Goal: Task Accomplishment & Management: Manage account settings

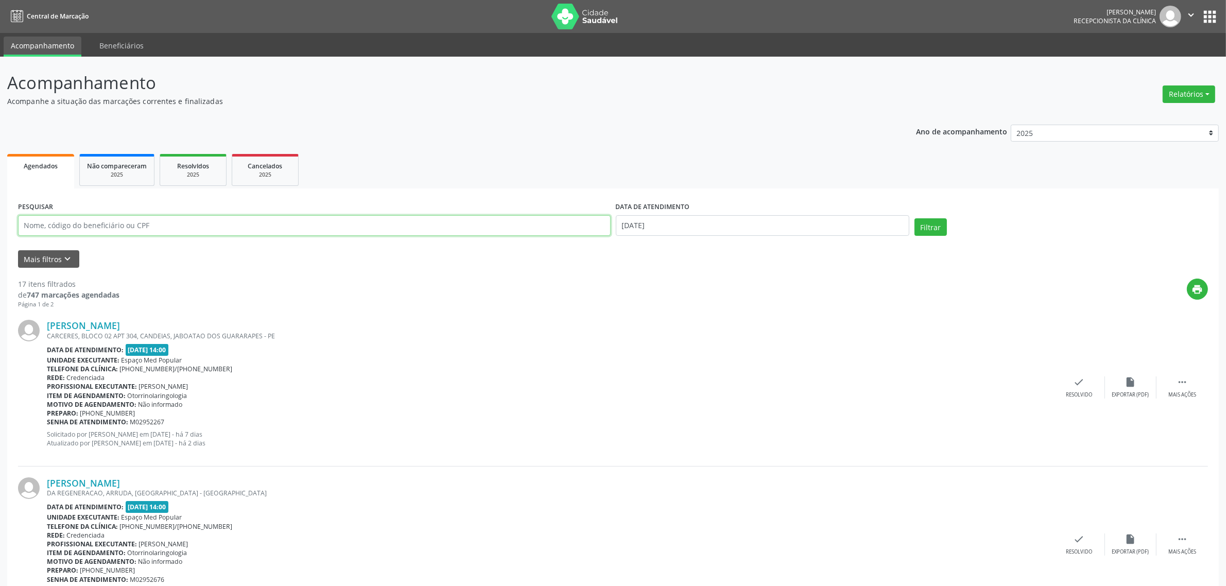
click at [269, 232] on input "text" at bounding box center [314, 225] width 592 height 21
click at [914, 218] on button "Filtrar" at bounding box center [930, 227] width 32 height 18
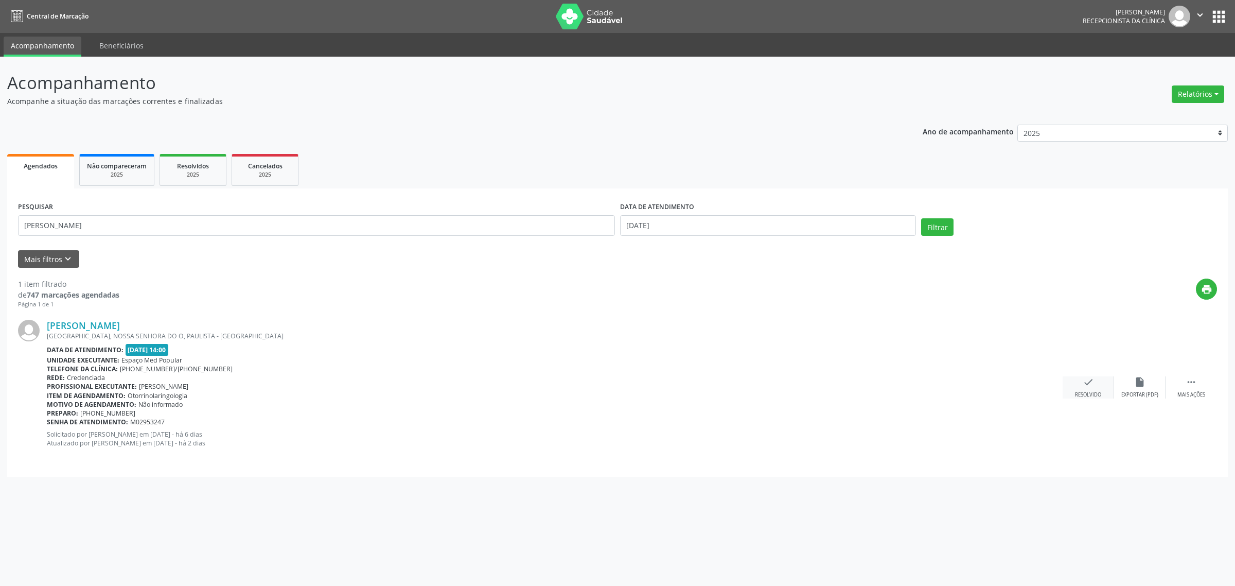
click at [1088, 380] on icon "check" at bounding box center [1088, 381] width 11 height 11
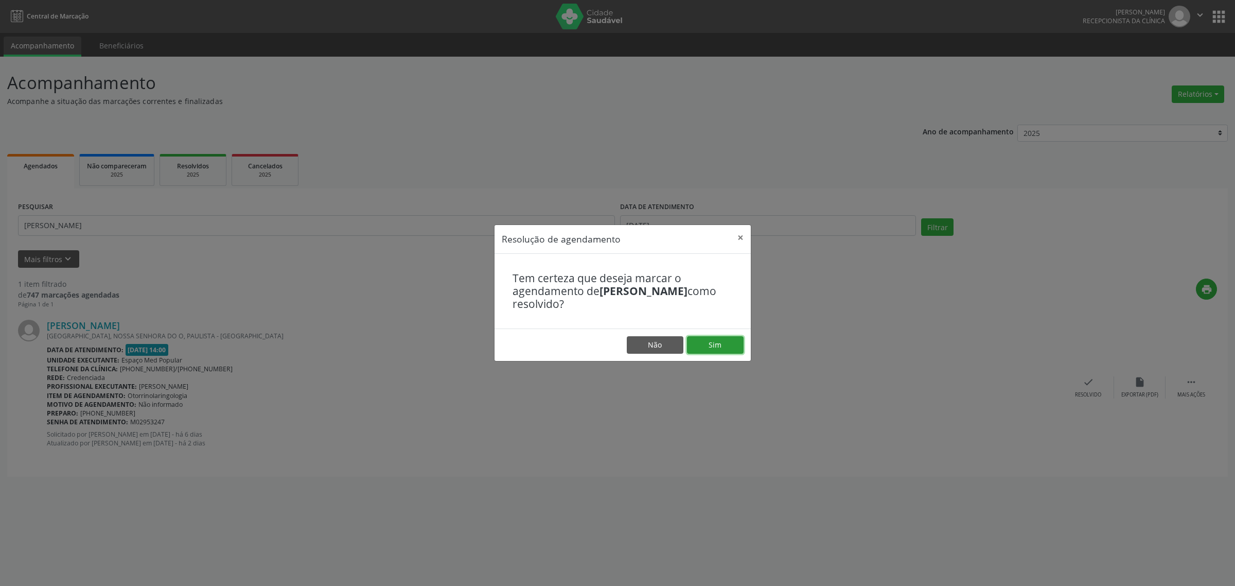
click at [723, 346] on button "Sim" at bounding box center [715, 345] width 57 height 18
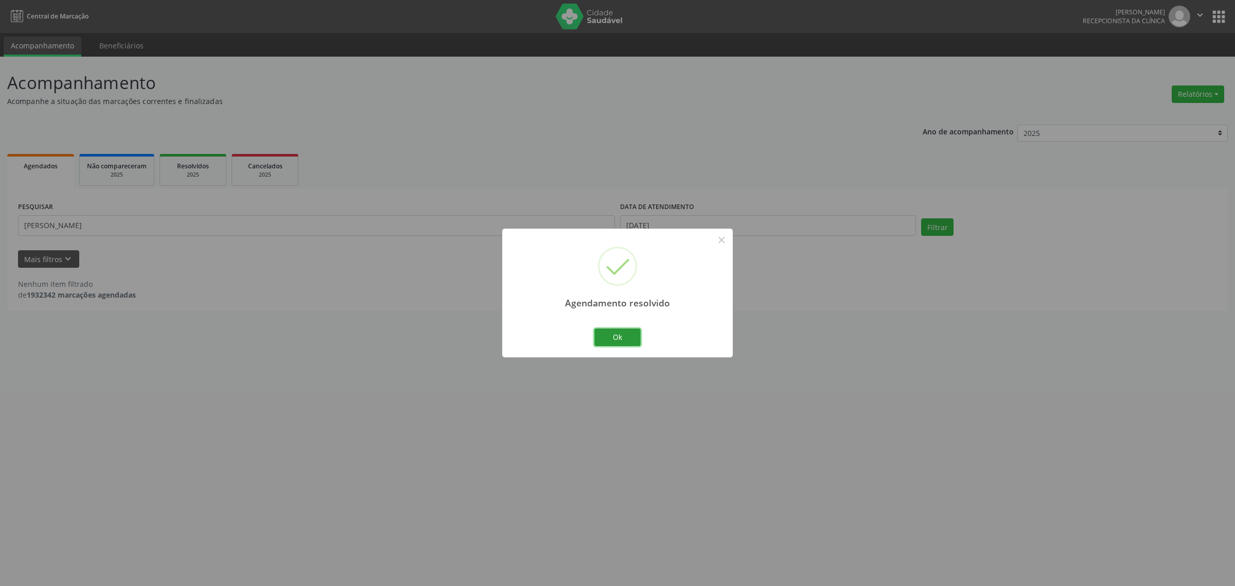
drag, startPoint x: 624, startPoint y: 338, endPoint x: 423, endPoint y: 292, distance: 206.4
click at [621, 336] on button "Ok" at bounding box center [618, 337] width 46 height 18
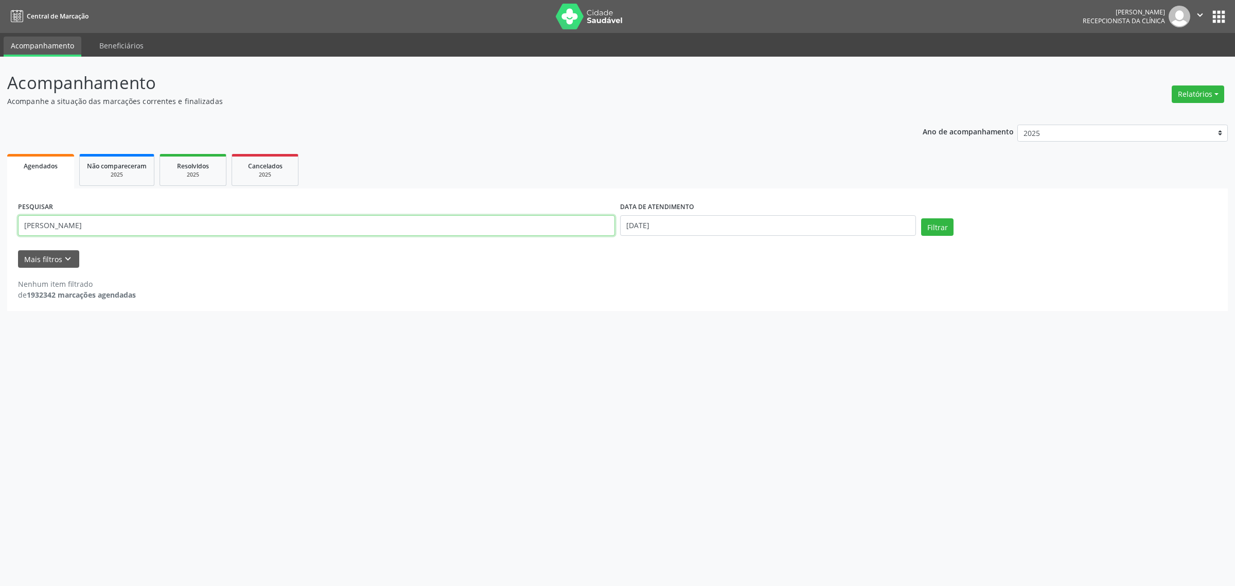
click at [294, 221] on input "[PERSON_NAME]" at bounding box center [316, 225] width 597 height 21
drag, startPoint x: 278, startPoint y: 230, endPoint x: 0, endPoint y: 264, distance: 280.6
click at [0, 264] on div "Acompanhamento Acompanhe a situação das marcações correntes e finalizadas Relat…" at bounding box center [617, 321] width 1235 height 529
click at [921, 218] on button "Filtrar" at bounding box center [937, 227] width 32 height 18
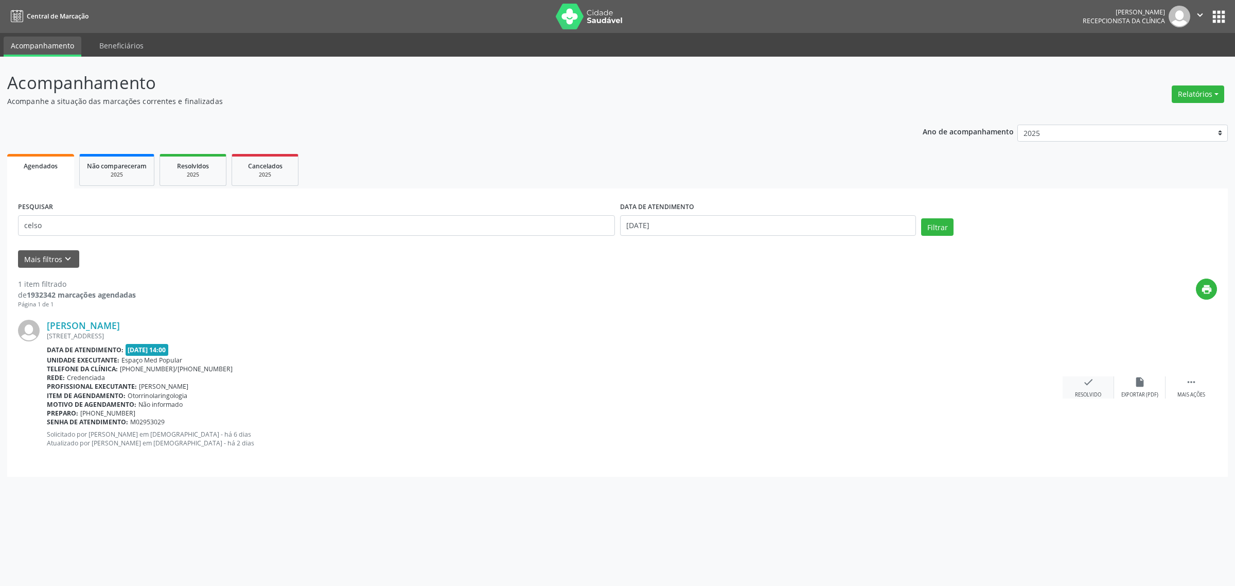
click at [1103, 378] on div "check Resolvido" at bounding box center [1088, 387] width 51 height 22
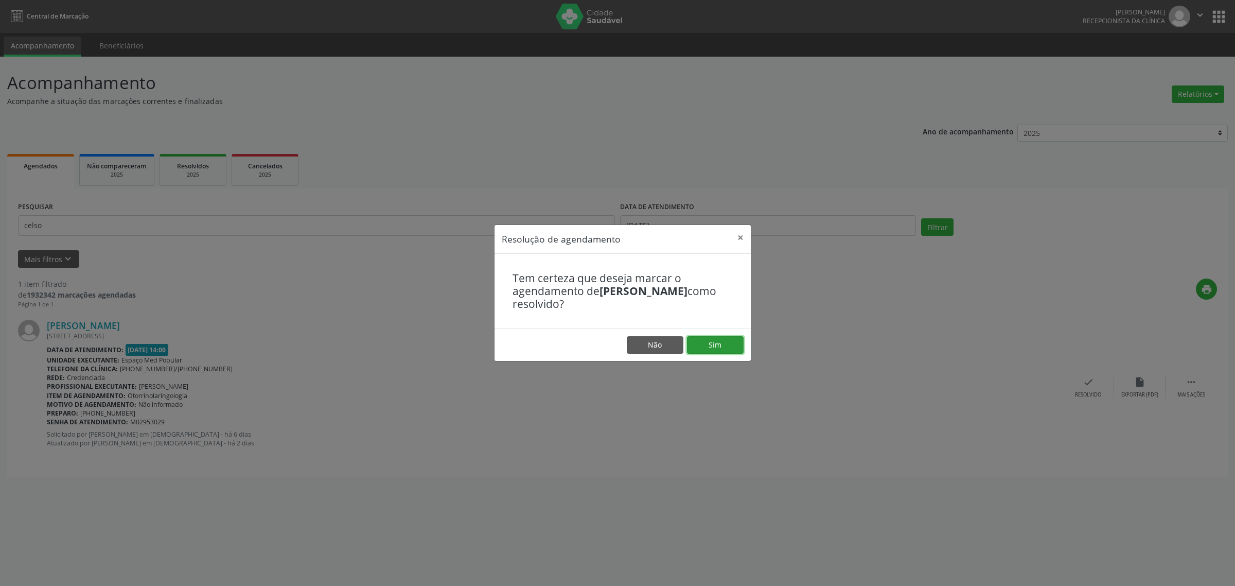
click at [705, 349] on button "Sim" at bounding box center [715, 345] width 57 height 18
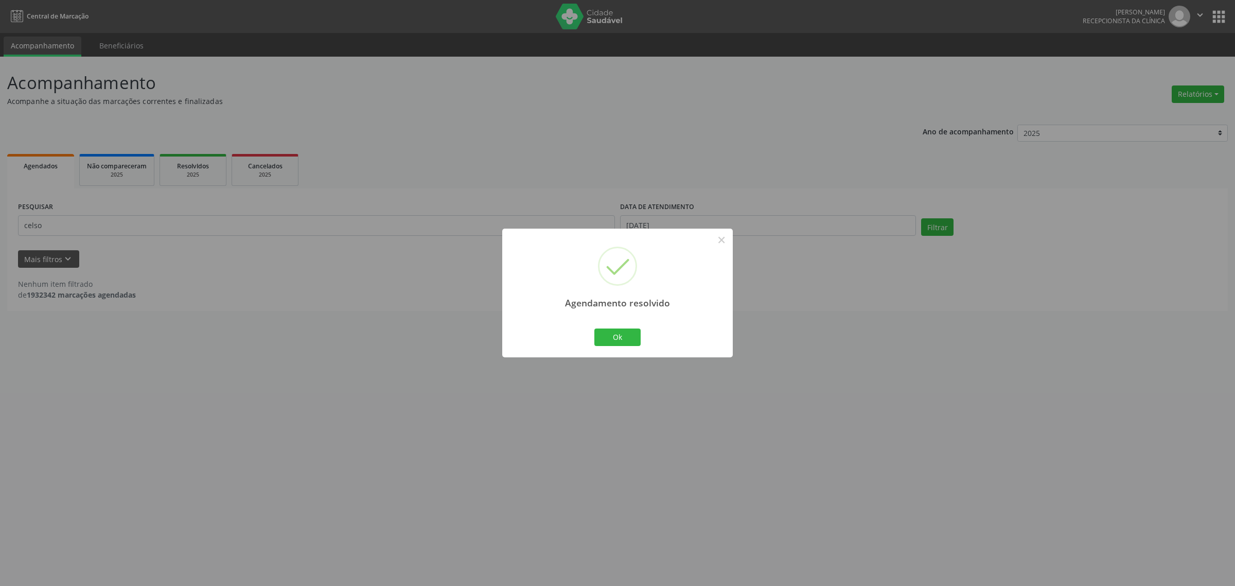
drag, startPoint x: 318, startPoint y: 223, endPoint x: 189, endPoint y: 244, distance: 130.5
click at [314, 224] on div "Agendamento resolvido × Ok Cancel" at bounding box center [617, 293] width 1235 height 586
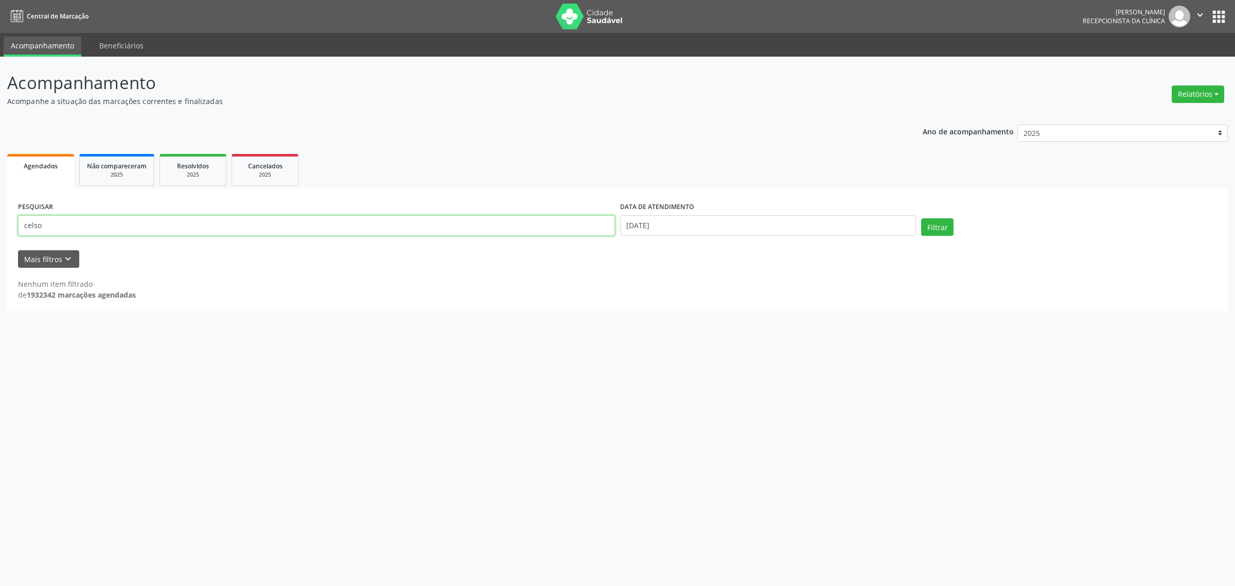
drag, startPoint x: 47, startPoint y: 225, endPoint x: 0, endPoint y: 233, distance: 47.9
click at [0, 233] on div "Acompanhamento Acompanhe a situação das marcações correntes e finalizadas Relat…" at bounding box center [617, 321] width 1235 height 529
click at [921, 218] on button "Filtrar" at bounding box center [937, 227] width 32 height 18
drag, startPoint x: 51, startPoint y: 225, endPoint x: 33, endPoint y: 225, distance: 18.0
click at [33, 225] on input "alzemir" at bounding box center [316, 225] width 597 height 21
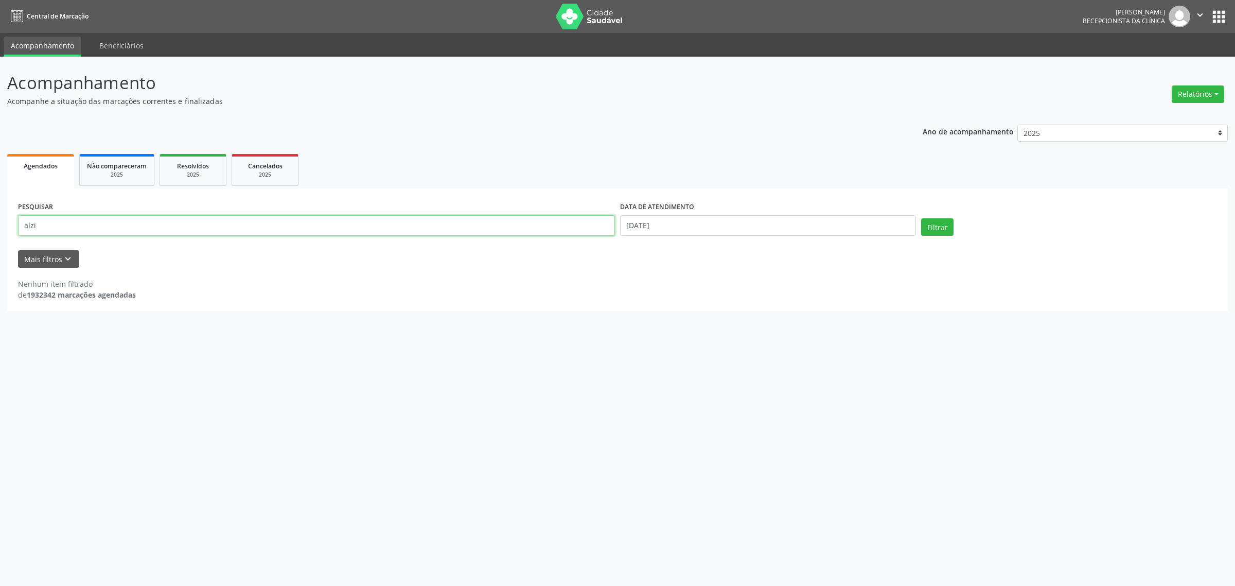
click at [921, 218] on button "Filtrar" at bounding box center [937, 227] width 32 height 18
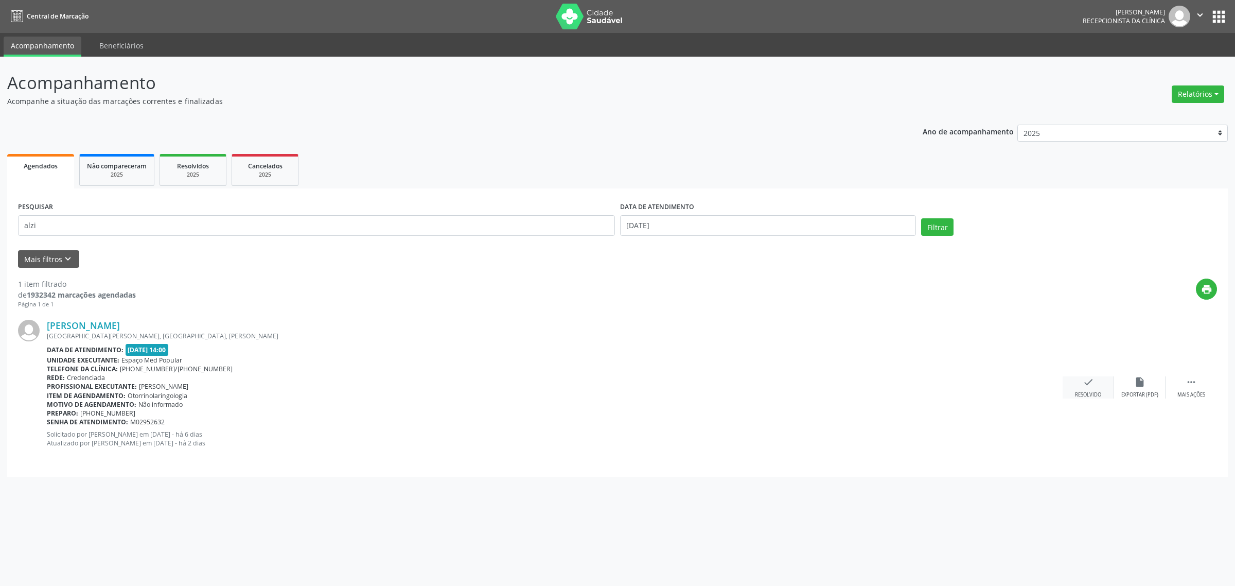
click at [1085, 387] on icon "check" at bounding box center [1088, 381] width 11 height 11
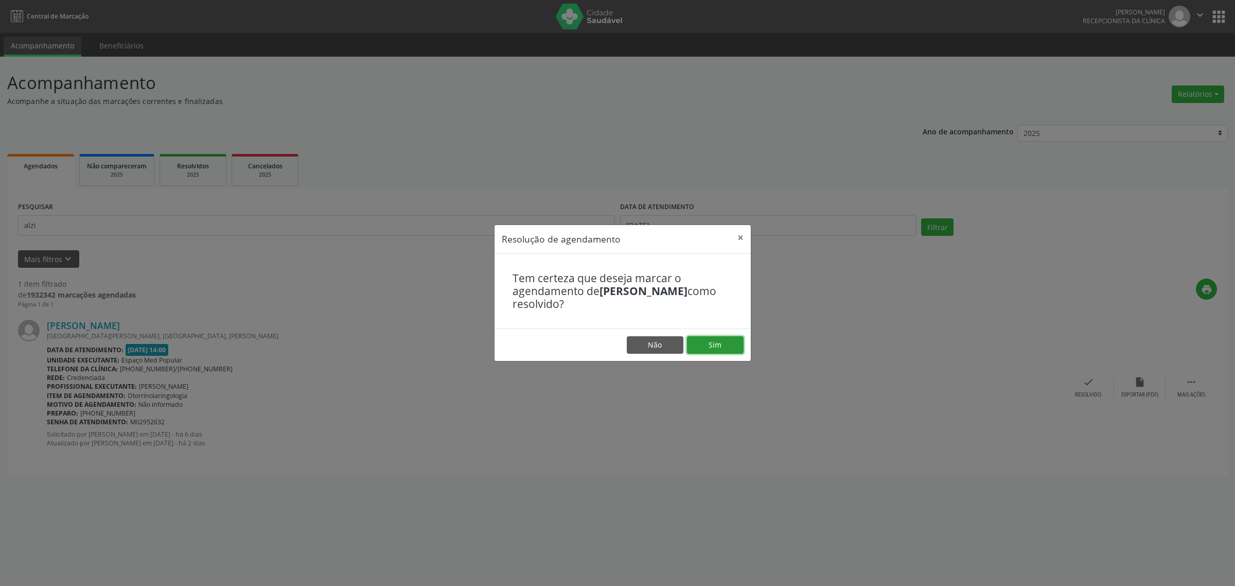
click at [711, 339] on button "Sim" at bounding box center [715, 345] width 57 height 18
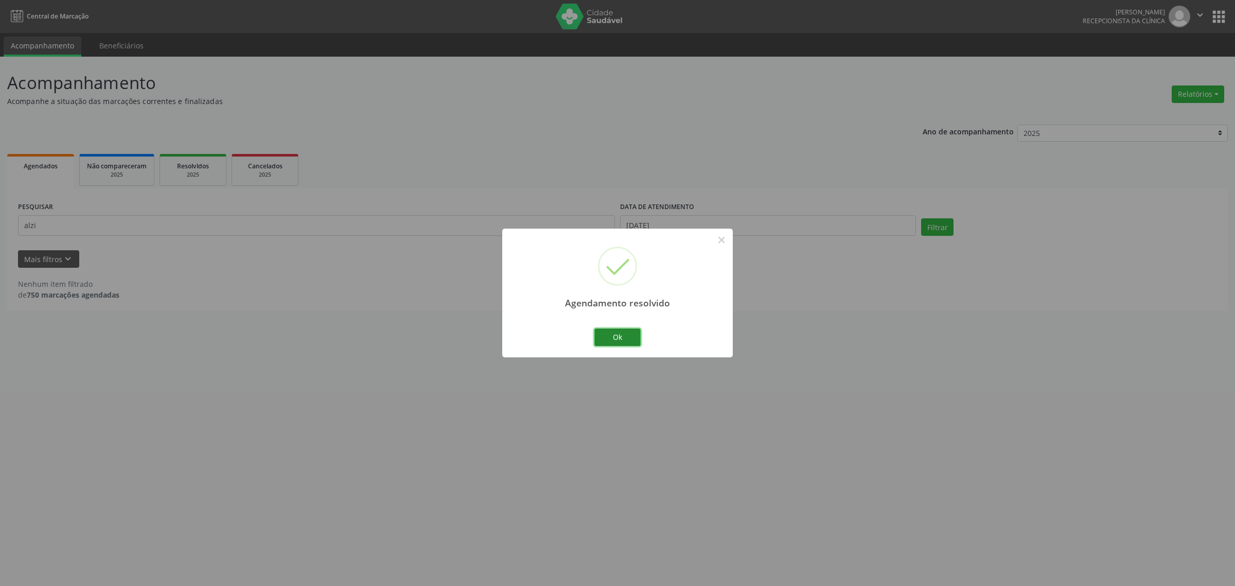
click at [624, 334] on button "Ok" at bounding box center [618, 337] width 46 height 18
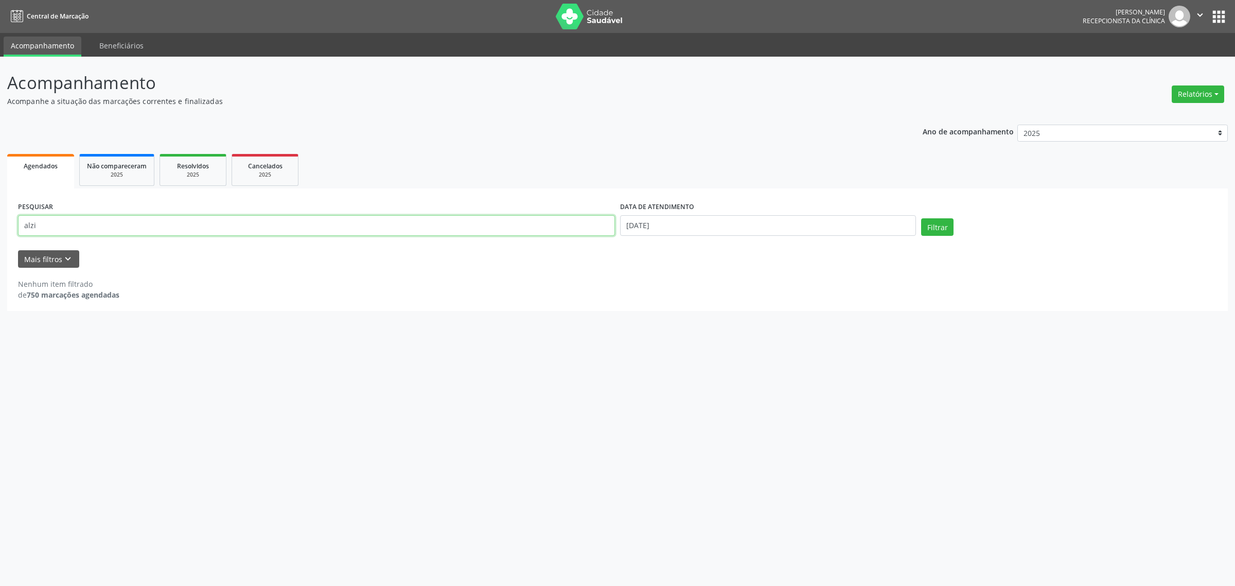
drag, startPoint x: 46, startPoint y: 225, endPoint x: 14, endPoint y: 232, distance: 32.5
click at [15, 232] on div "PESQUISAR alzi" at bounding box center [316, 221] width 602 height 44
click at [921, 218] on button "Filtrar" at bounding box center [937, 227] width 32 height 18
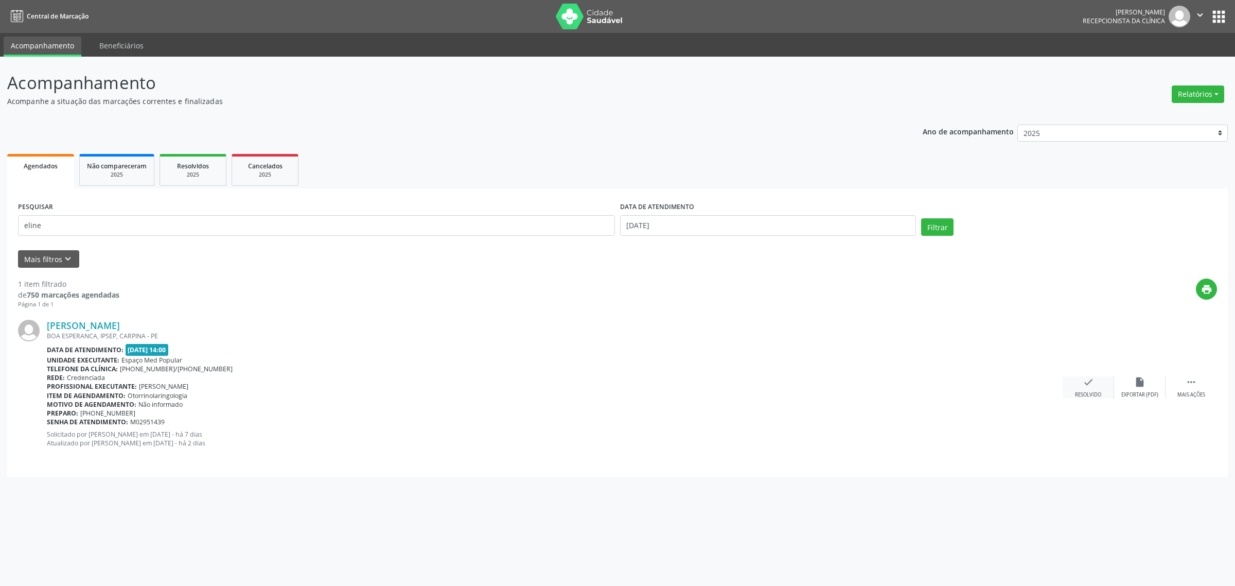
click at [1088, 384] on icon "check" at bounding box center [1088, 381] width 11 height 11
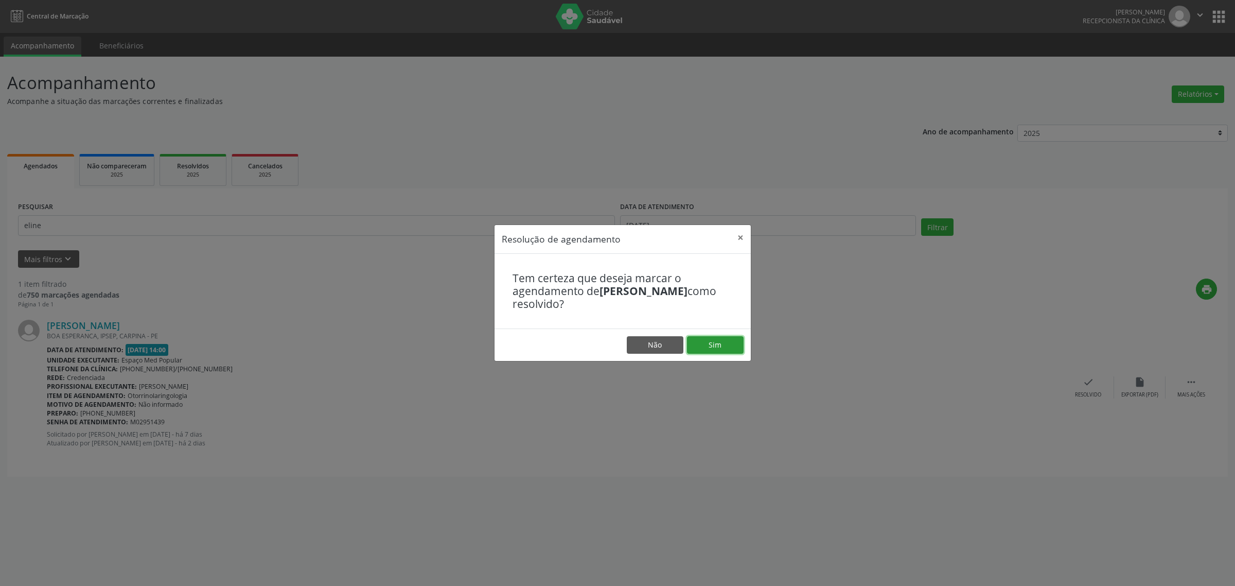
click at [713, 340] on button "Sim" at bounding box center [715, 345] width 57 height 18
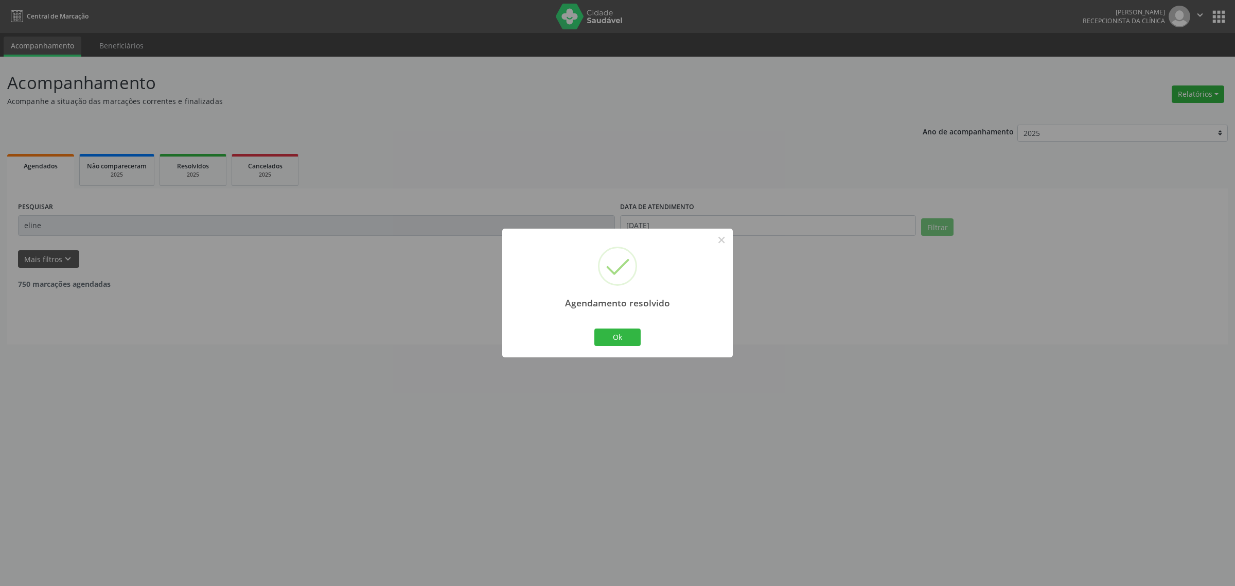
click at [55, 225] on div "Agendamento resolvido × Ok Cancel" at bounding box center [617, 293] width 1235 height 586
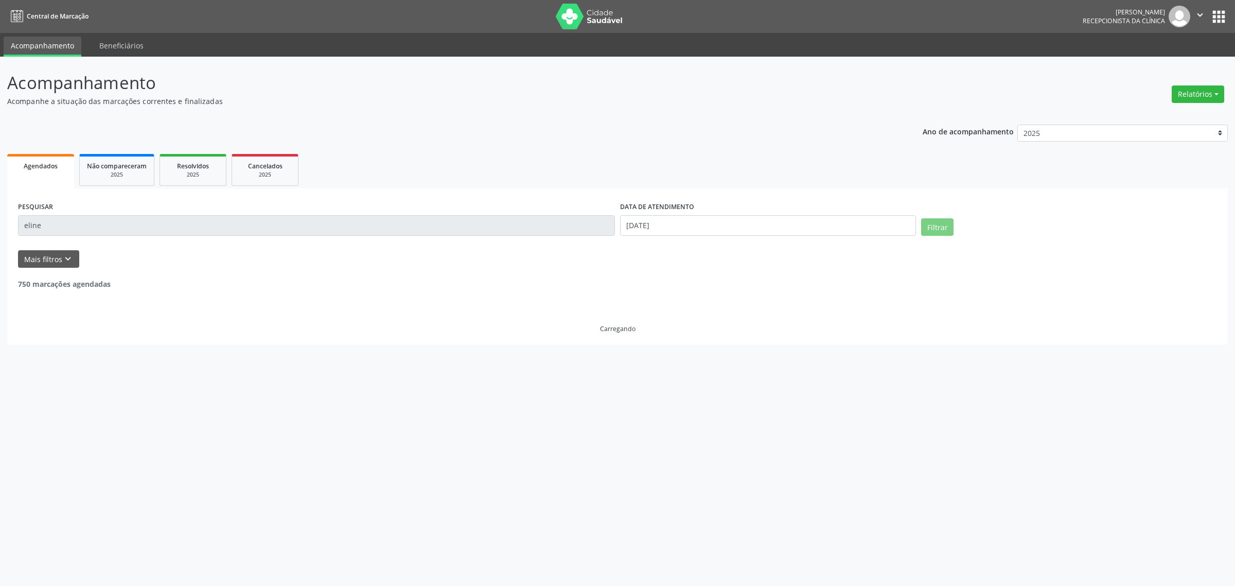
click at [4, 227] on div "Acompanhamento Acompanhe a situação das marcações correntes e finalizadas Relat…" at bounding box center [617, 321] width 1235 height 529
click at [921, 218] on button "Filtrar" at bounding box center [937, 227] width 32 height 18
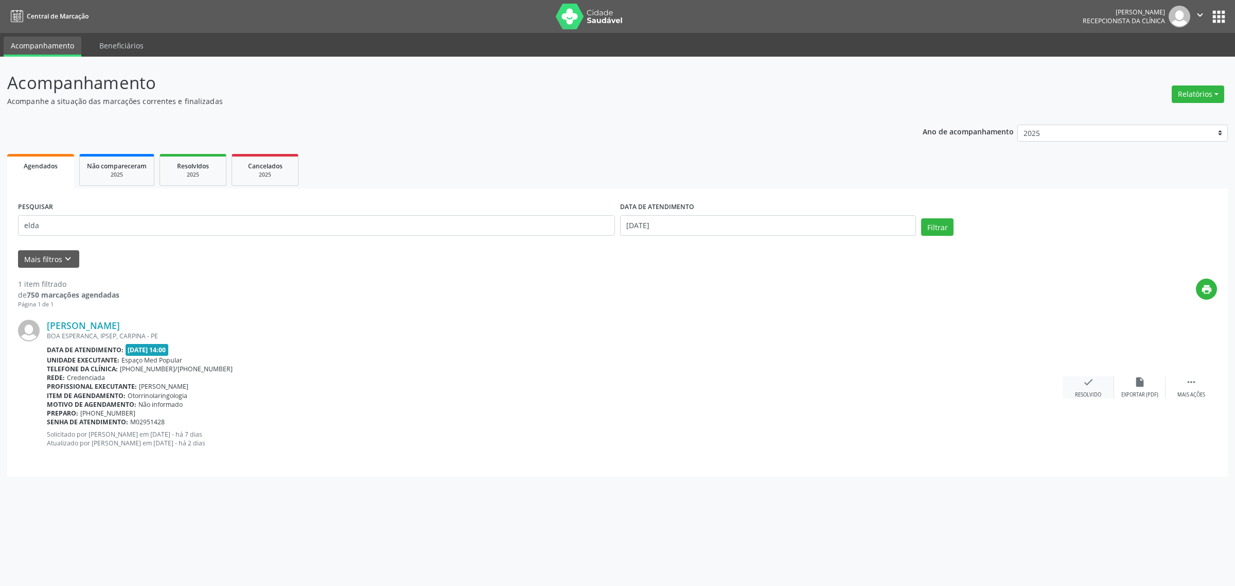
click at [1089, 389] on div "check Resolvido" at bounding box center [1088, 387] width 51 height 22
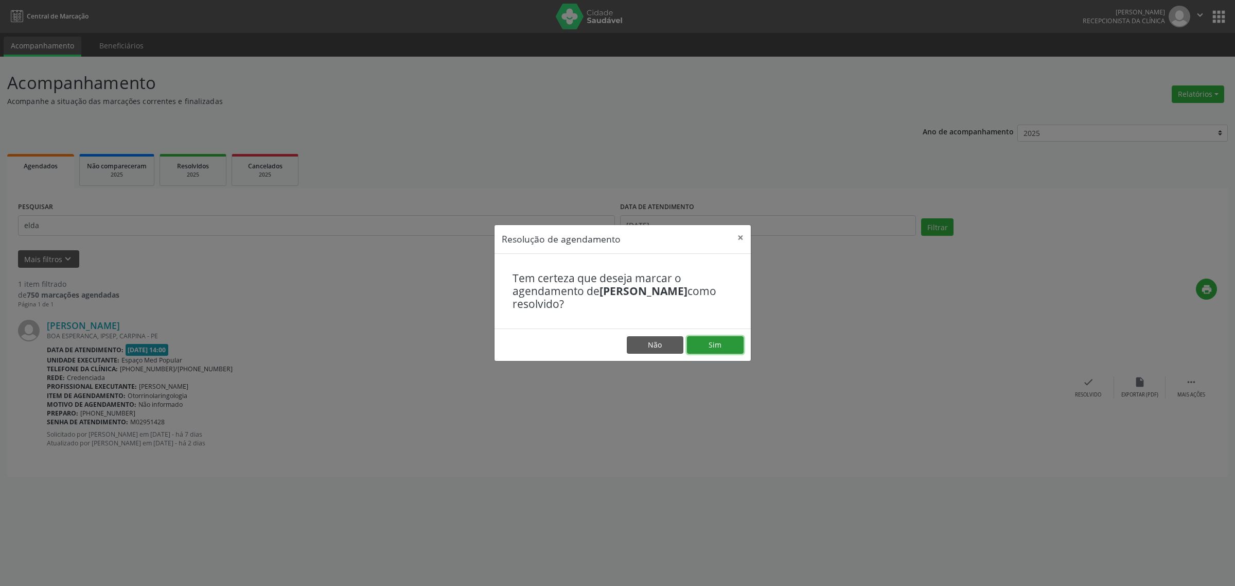
click at [707, 342] on button "Sim" at bounding box center [715, 345] width 57 height 18
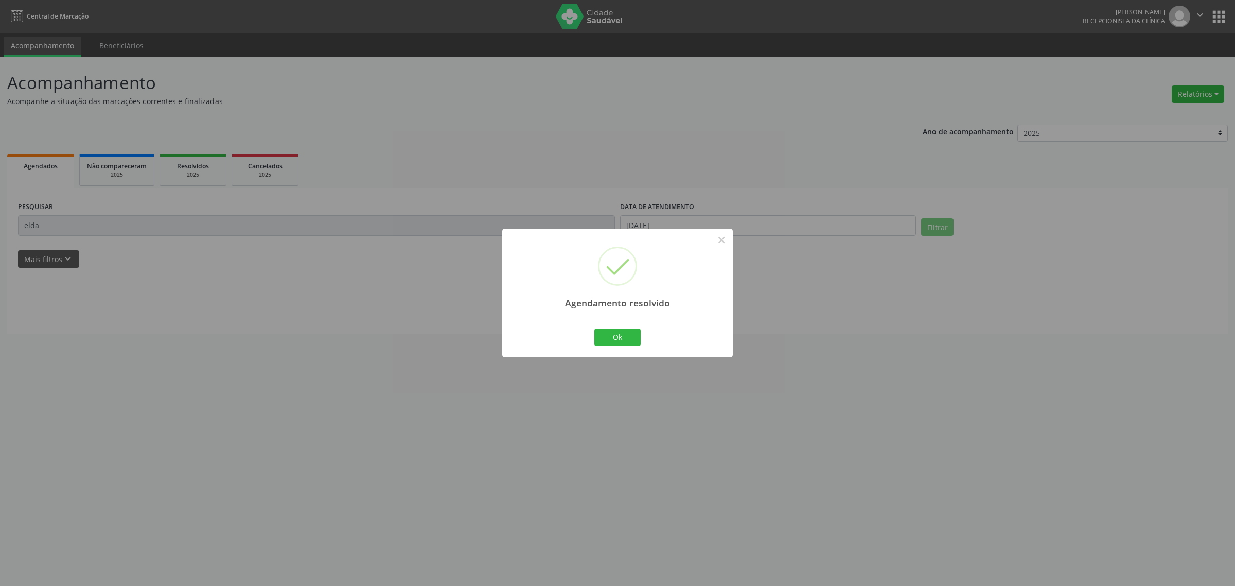
click at [43, 233] on div "Agendamento resolvido × Ok Cancel" at bounding box center [617, 293] width 1235 height 586
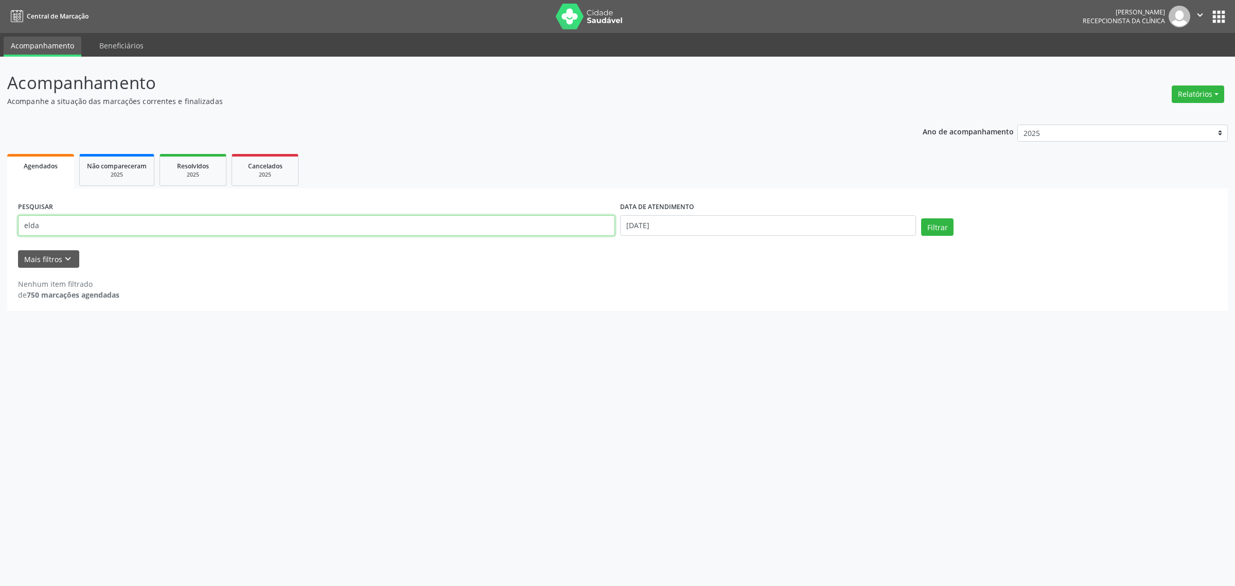
drag, startPoint x: 42, startPoint y: 224, endPoint x: 1, endPoint y: 232, distance: 42.0
click at [1, 232] on div "Acompanhamento Acompanhe a situação das marcações correntes e finalizadas Relat…" at bounding box center [617, 321] width 1235 height 529
click at [921, 218] on button "Filtrar" at bounding box center [937, 227] width 32 height 18
drag, startPoint x: 91, startPoint y: 224, endPoint x: 37, endPoint y: 229, distance: 53.7
click at [37, 229] on input "[PERSON_NAME]" at bounding box center [316, 225] width 597 height 21
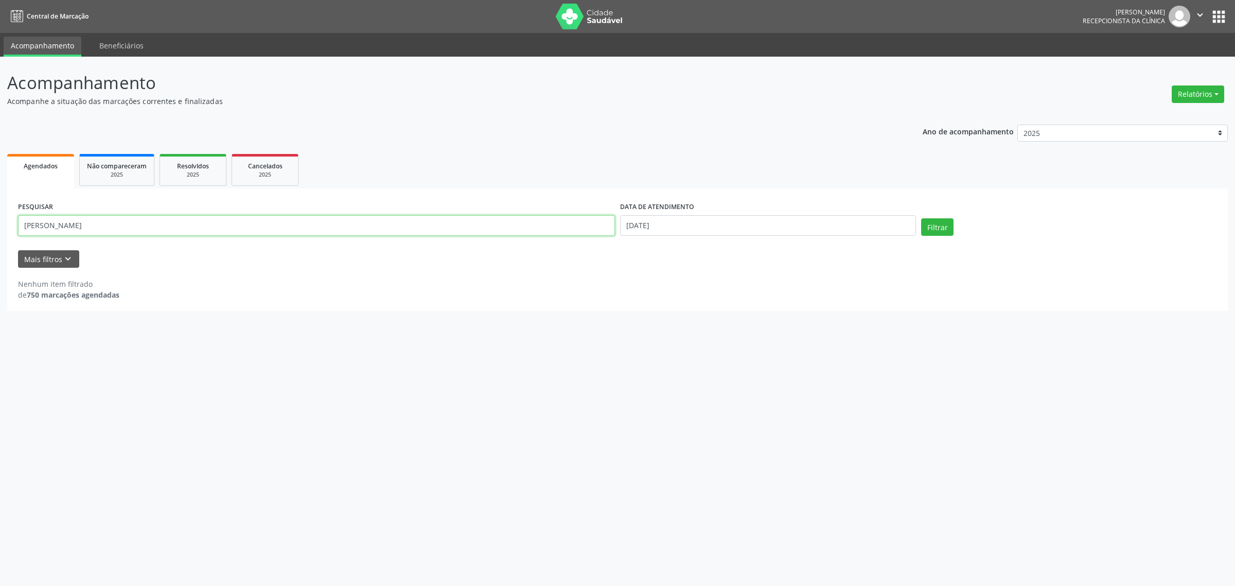
click at [921, 218] on button "Filtrar" at bounding box center [937, 227] width 32 height 18
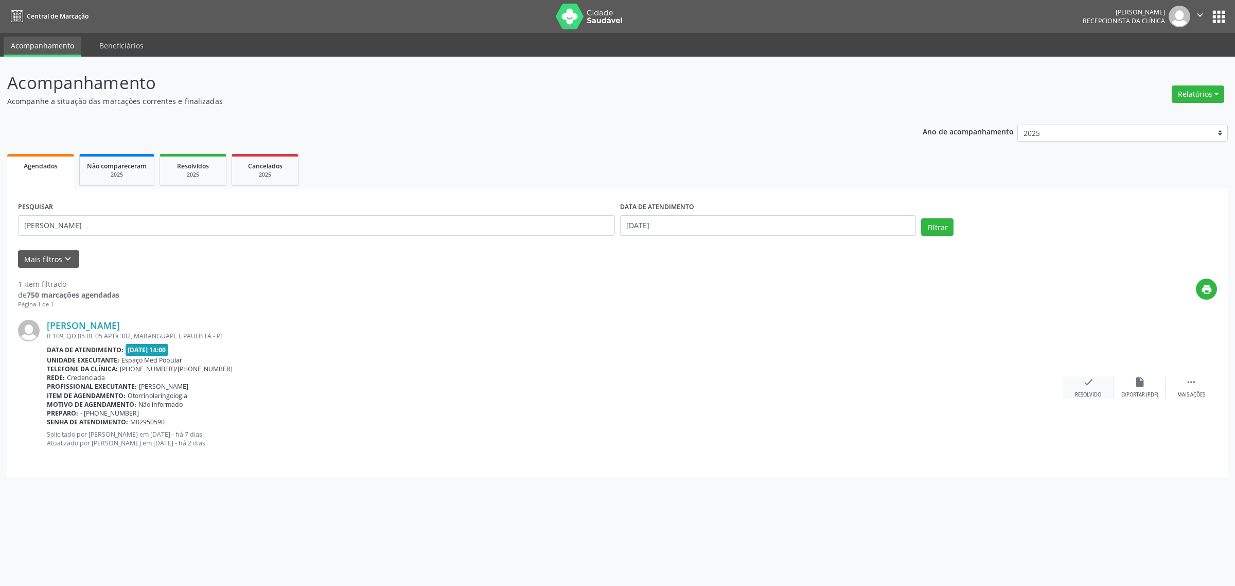
click at [1083, 386] on icon "check" at bounding box center [1088, 381] width 11 height 11
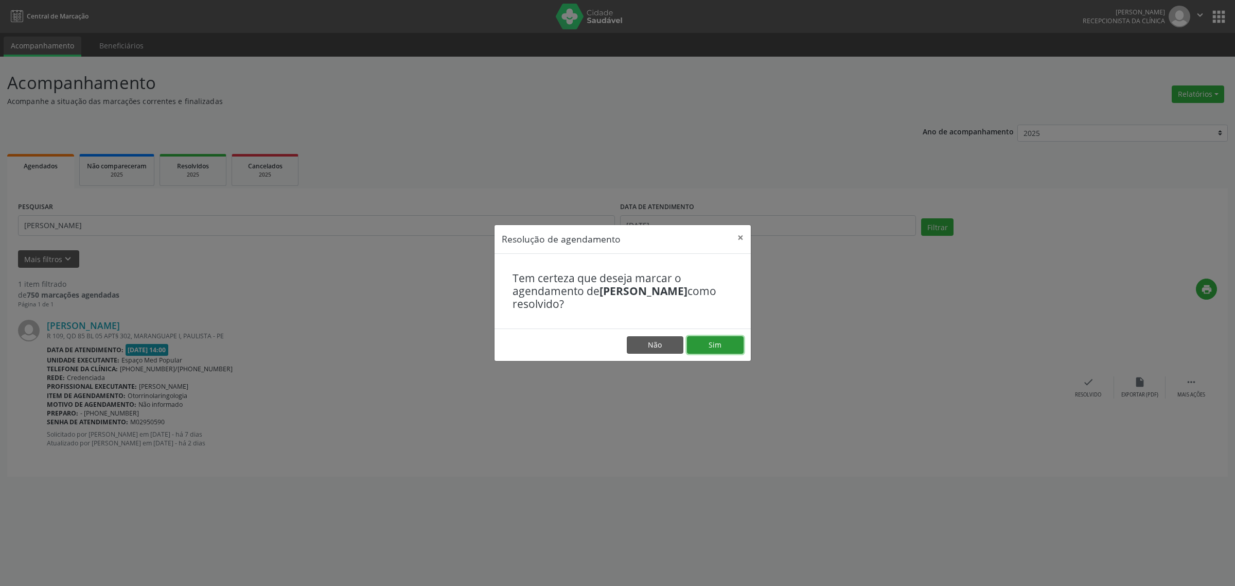
click at [722, 343] on button "Sim" at bounding box center [715, 345] width 57 height 18
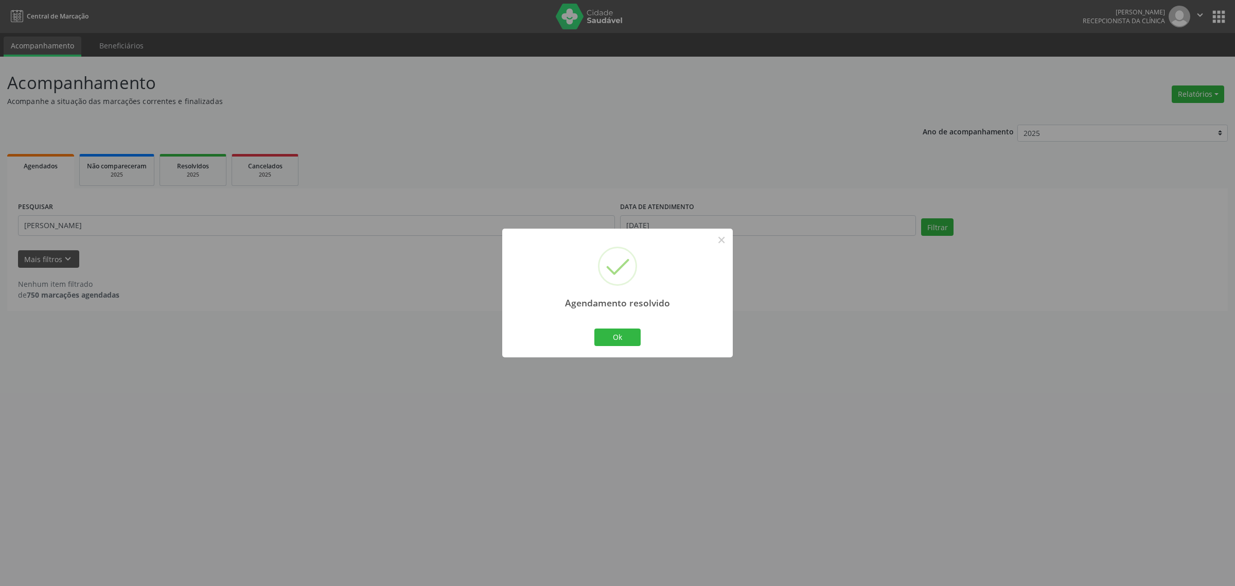
click at [271, 223] on div "Agendamento resolvido × Ok Cancel" at bounding box center [617, 293] width 1235 height 586
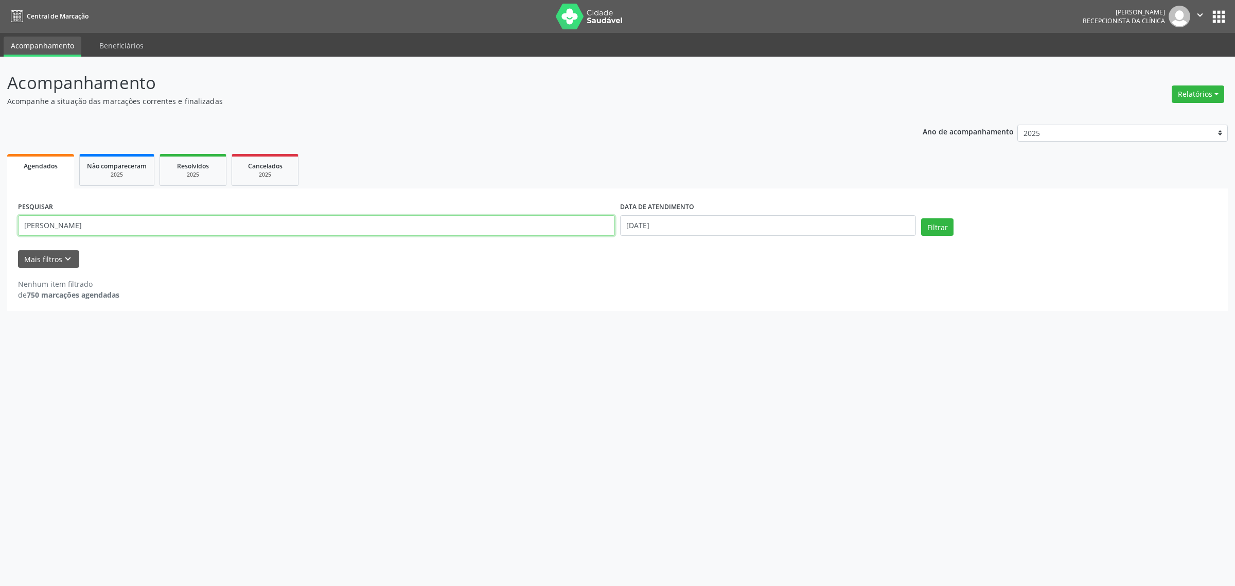
drag, startPoint x: 37, startPoint y: 223, endPoint x: 6, endPoint y: 231, distance: 32.3
click at [6, 231] on div "Acompanhamento Acompanhe a situação das marcações correntes e finalizadas Relat…" at bounding box center [617, 321] width 1235 height 529
type input "[PERSON_NAME]"
click at [921, 218] on button "Filtrar" at bounding box center [937, 227] width 32 height 18
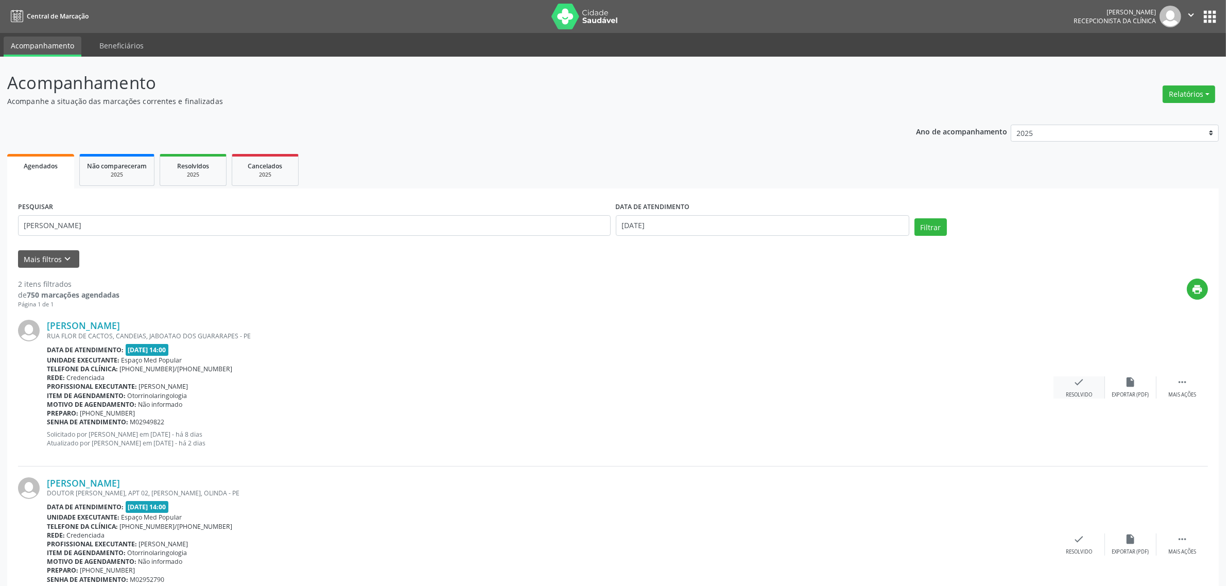
click at [1079, 390] on div "check Resolvido" at bounding box center [1078, 387] width 51 height 22
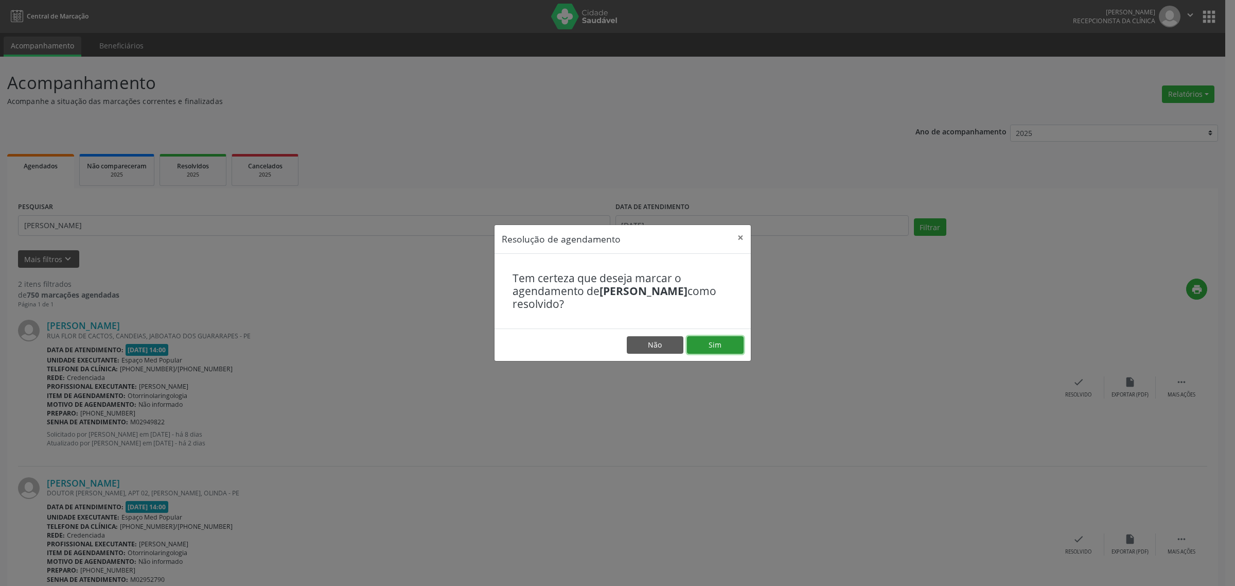
click at [706, 346] on button "Sim" at bounding box center [715, 345] width 57 height 18
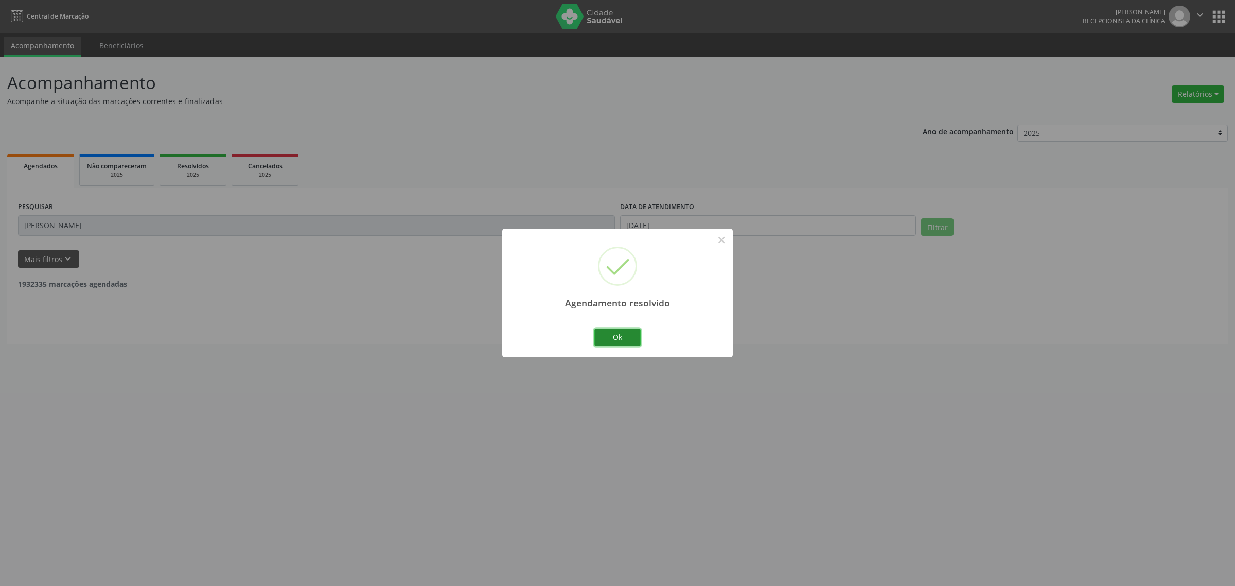
click at [626, 335] on button "Ok" at bounding box center [618, 337] width 46 height 18
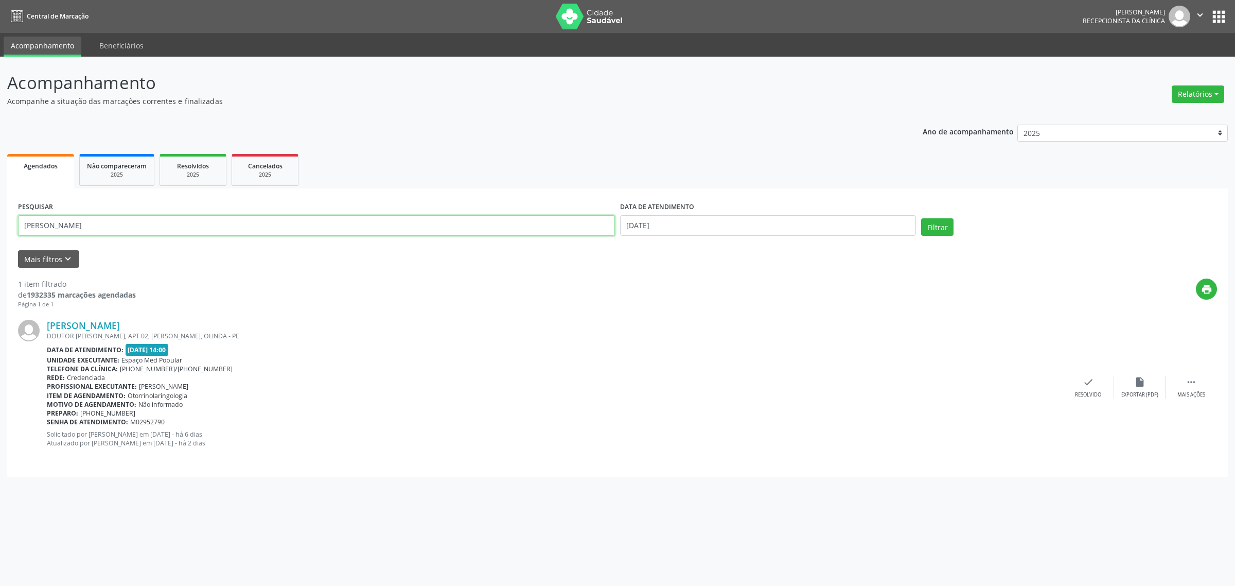
drag, startPoint x: 77, startPoint y: 220, endPoint x: 0, endPoint y: 232, distance: 78.1
click at [0, 232] on div "Acompanhamento Acompanhe a situação das marcações correntes e finalizadas Relat…" at bounding box center [617, 321] width 1235 height 529
click at [938, 226] on button "Filtrar" at bounding box center [937, 227] width 32 height 18
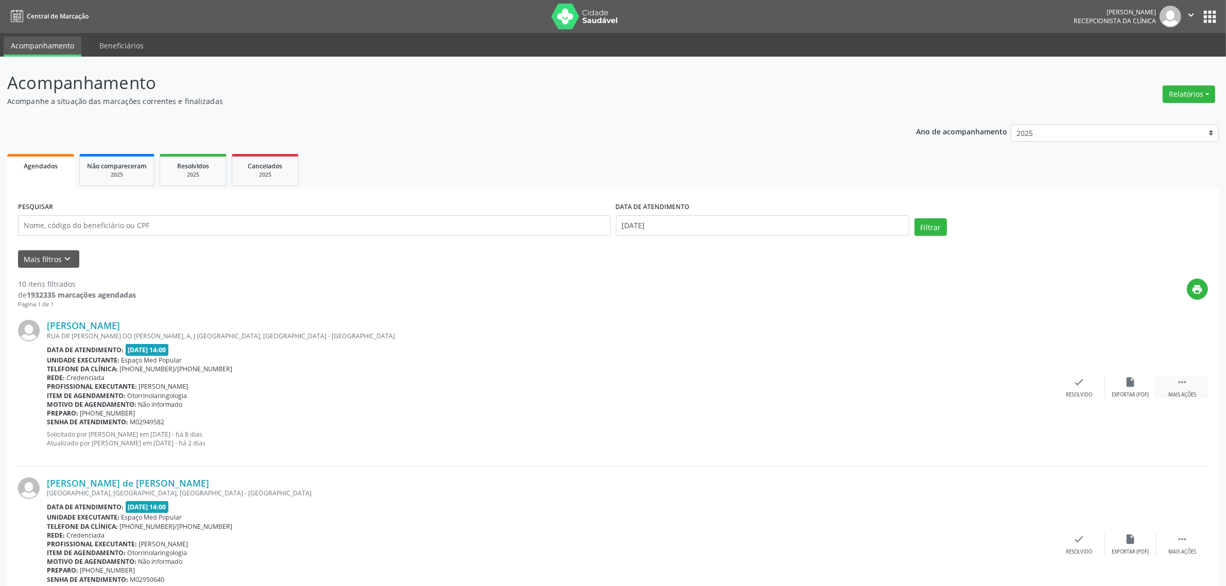
click at [1182, 392] on div "Mais ações" at bounding box center [1182, 394] width 28 height 7
click at [1128, 387] on icon "alarm_off" at bounding box center [1130, 381] width 11 height 11
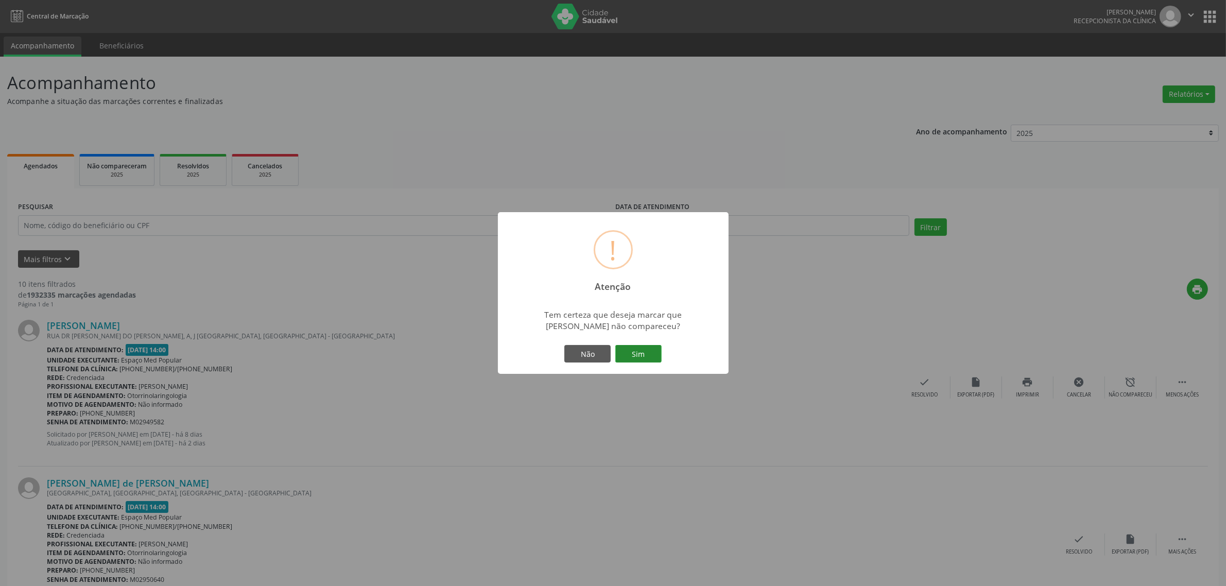
click at [635, 356] on button "Sim" at bounding box center [638, 354] width 46 height 18
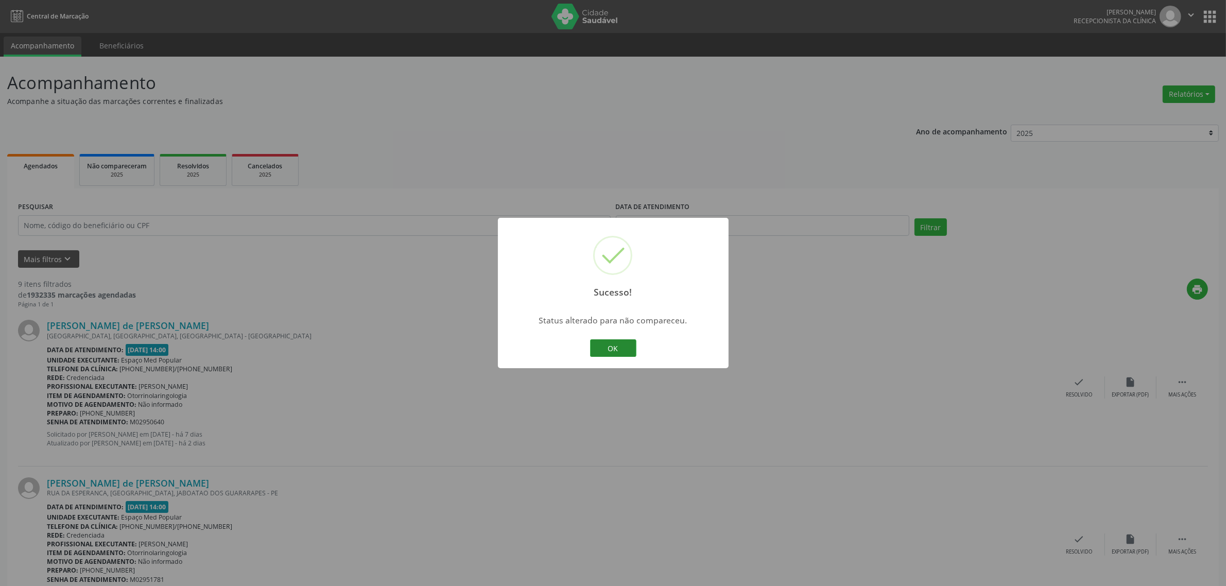
click at [624, 351] on button "OK" at bounding box center [613, 348] width 46 height 18
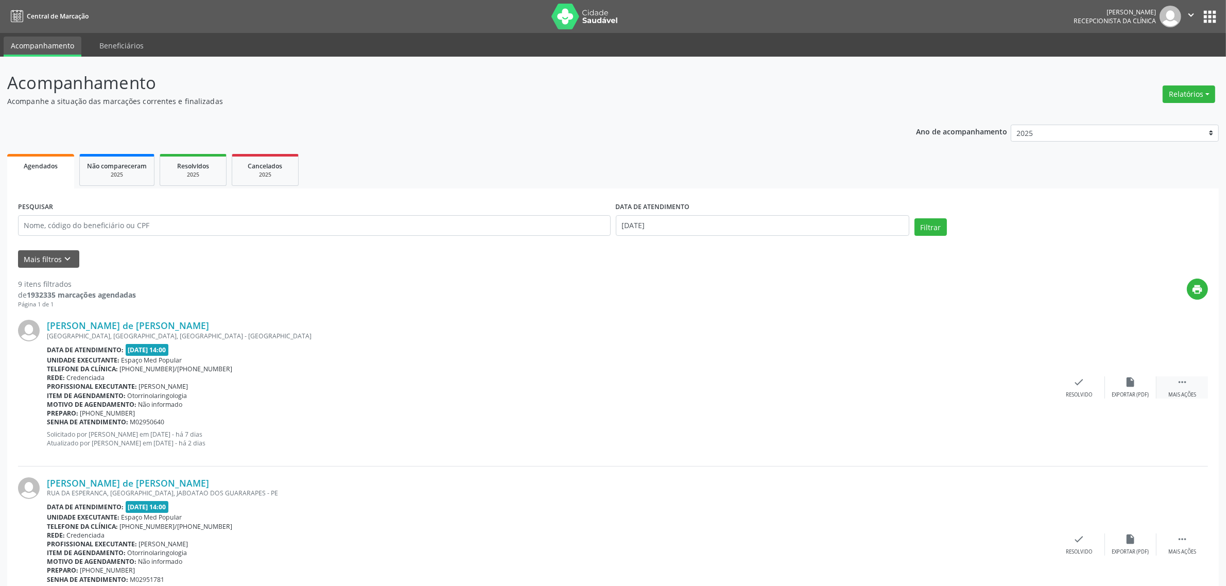
click at [1178, 389] on div " Mais ações" at bounding box center [1181, 387] width 51 height 22
click at [1128, 389] on div "alarm_off Não compareceu" at bounding box center [1130, 387] width 51 height 22
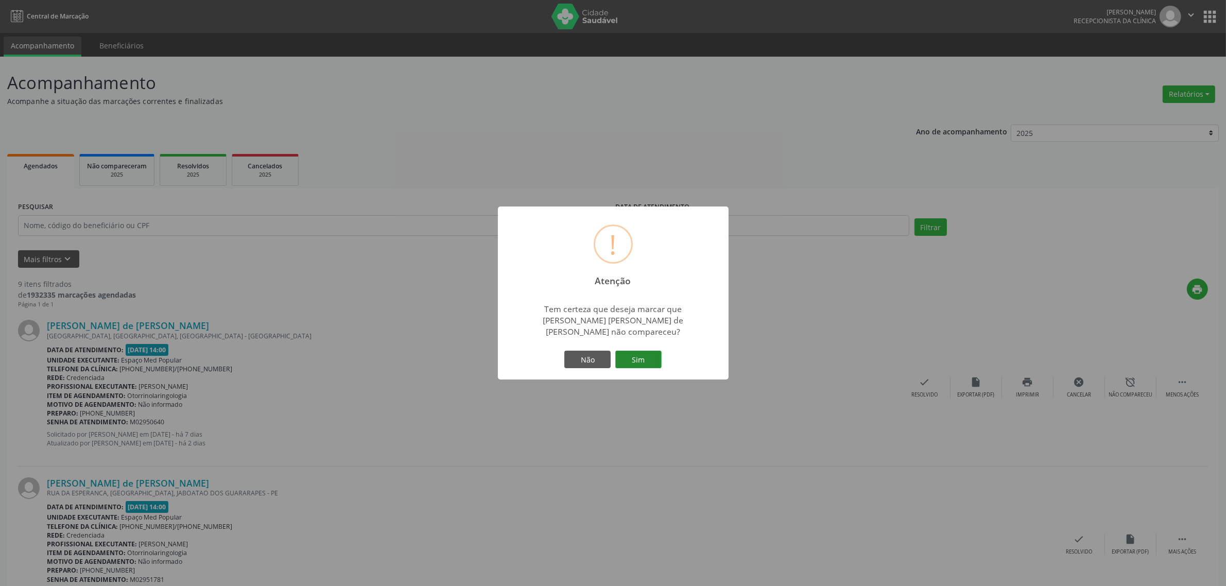
click at [636, 351] on button "Sim" at bounding box center [638, 360] width 46 height 18
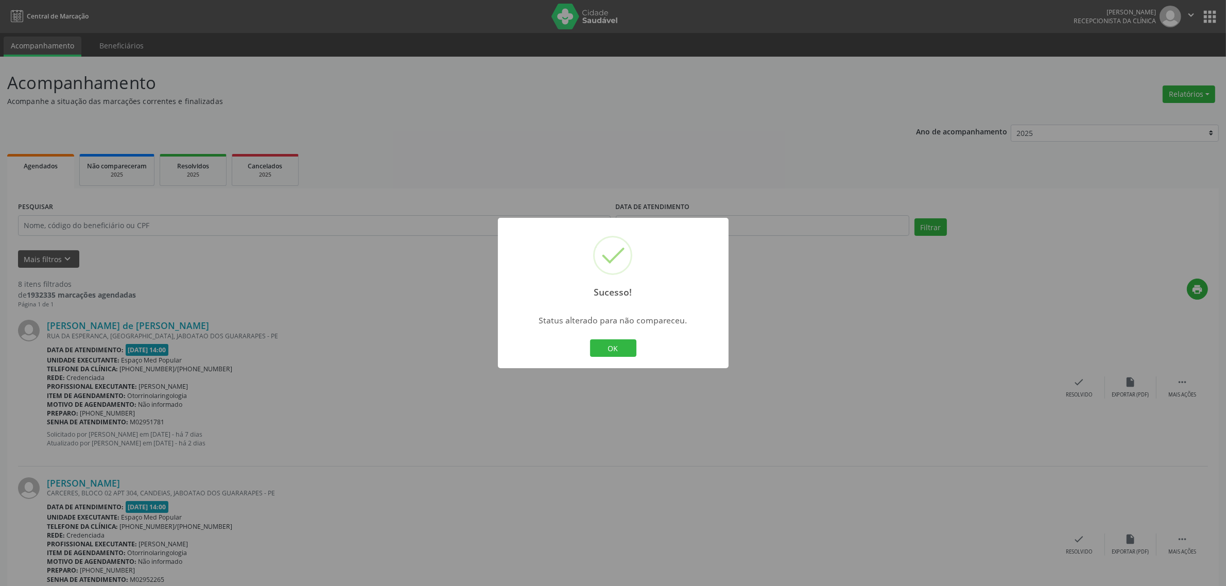
drag, startPoint x: 605, startPoint y: 345, endPoint x: 477, endPoint y: 129, distance: 251.1
click at [605, 344] on button "OK" at bounding box center [613, 348] width 46 height 18
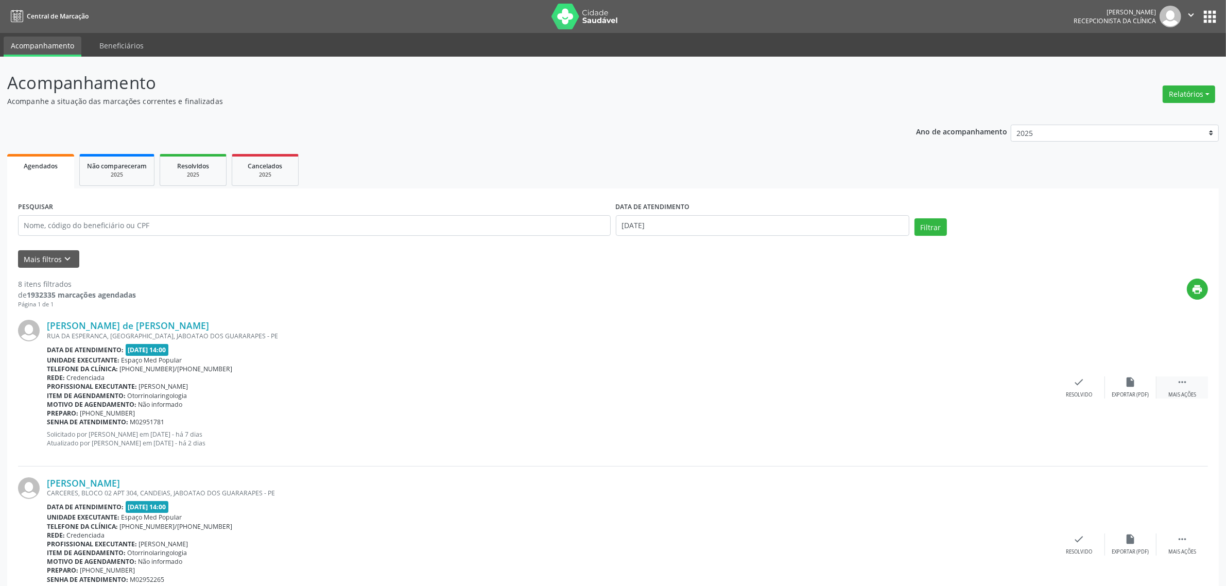
click at [1169, 393] on div "Mais ações" at bounding box center [1182, 394] width 28 height 7
click at [1126, 388] on div "alarm_off Não compareceu" at bounding box center [1130, 387] width 51 height 22
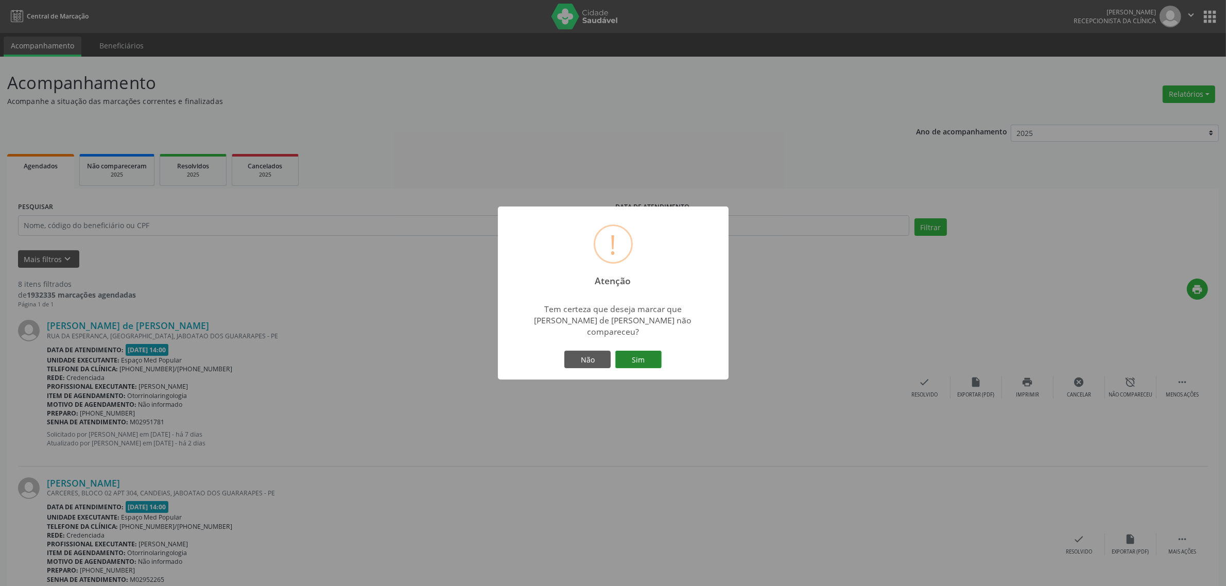
click at [646, 354] on button "Sim" at bounding box center [638, 360] width 46 height 18
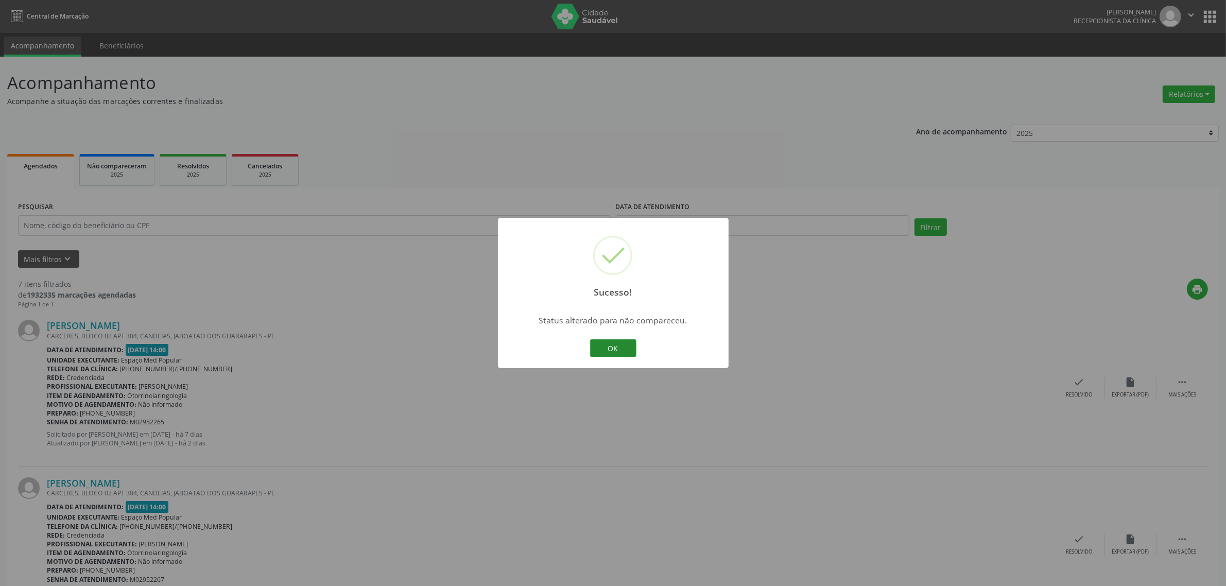
click at [610, 346] on button "OK" at bounding box center [613, 348] width 46 height 18
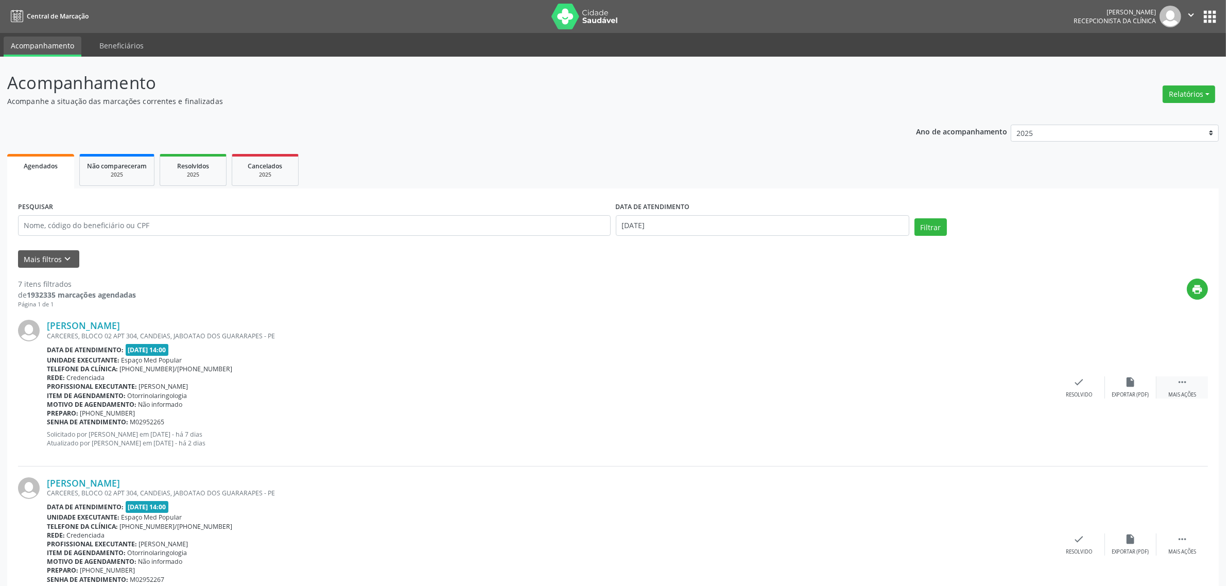
click at [1183, 388] on div " Mais ações" at bounding box center [1181, 387] width 51 height 22
click at [1125, 387] on icon "alarm_off" at bounding box center [1130, 381] width 11 height 11
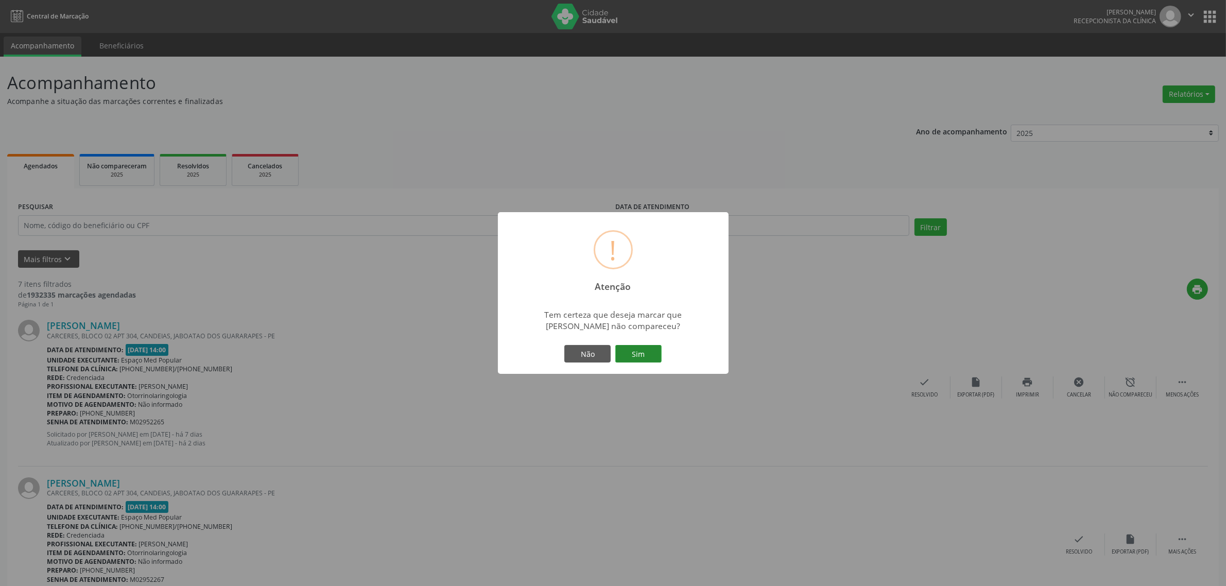
click at [647, 350] on button "Sim" at bounding box center [638, 354] width 46 height 18
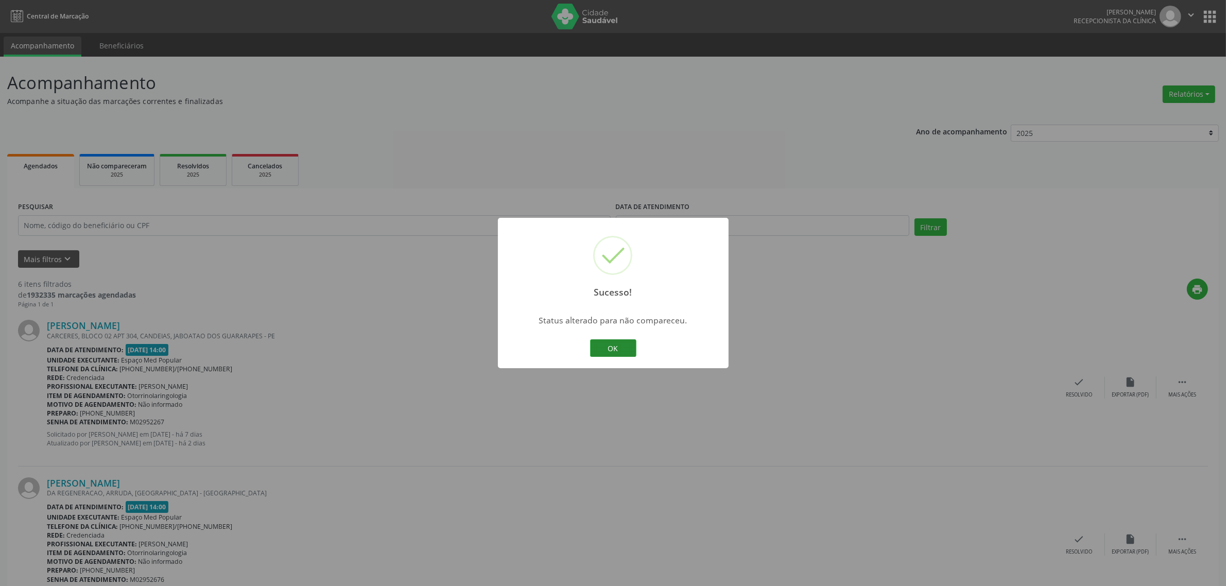
click at [616, 350] on button "OK" at bounding box center [613, 348] width 46 height 18
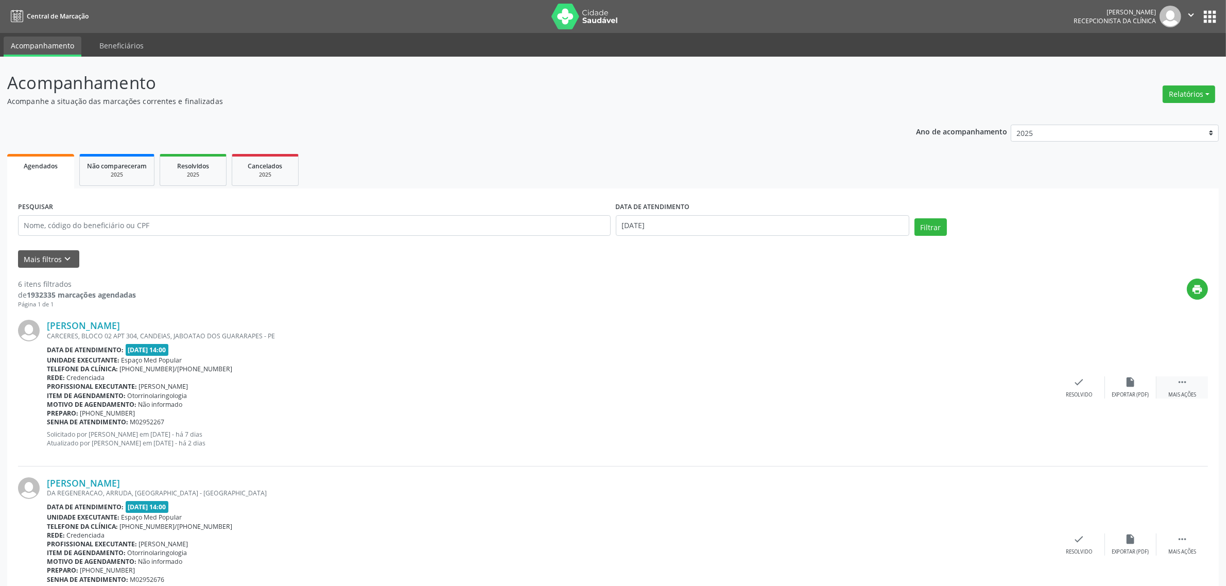
click at [1195, 384] on div " Mais ações" at bounding box center [1181, 387] width 51 height 22
click at [1127, 387] on icon "alarm_off" at bounding box center [1130, 381] width 11 height 11
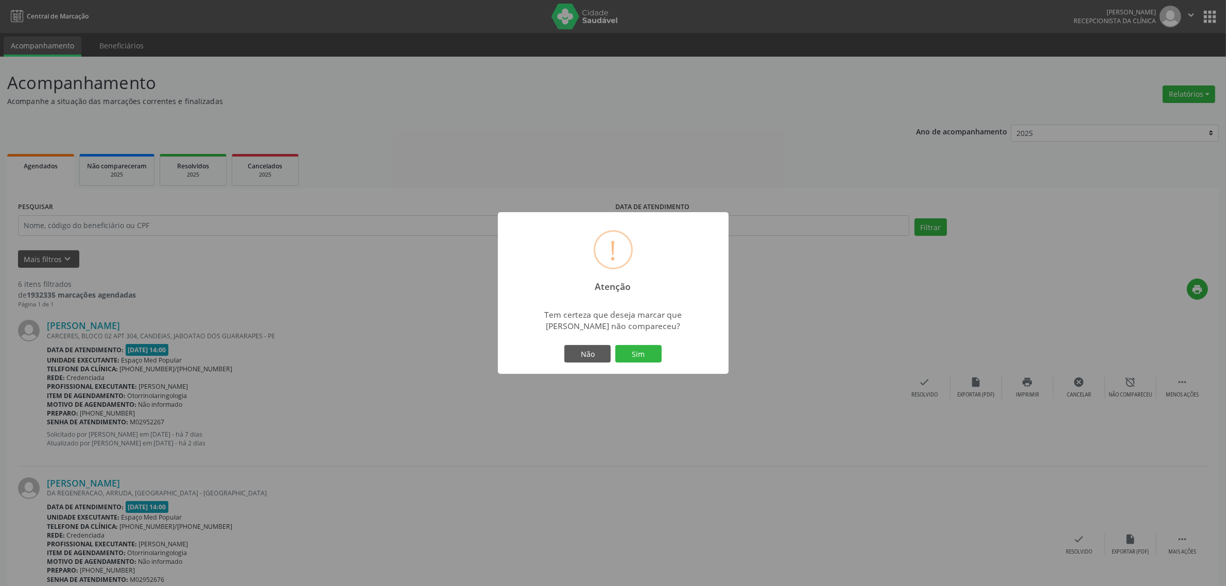
click at [615, 345] on button "Sim" at bounding box center [638, 354] width 46 height 18
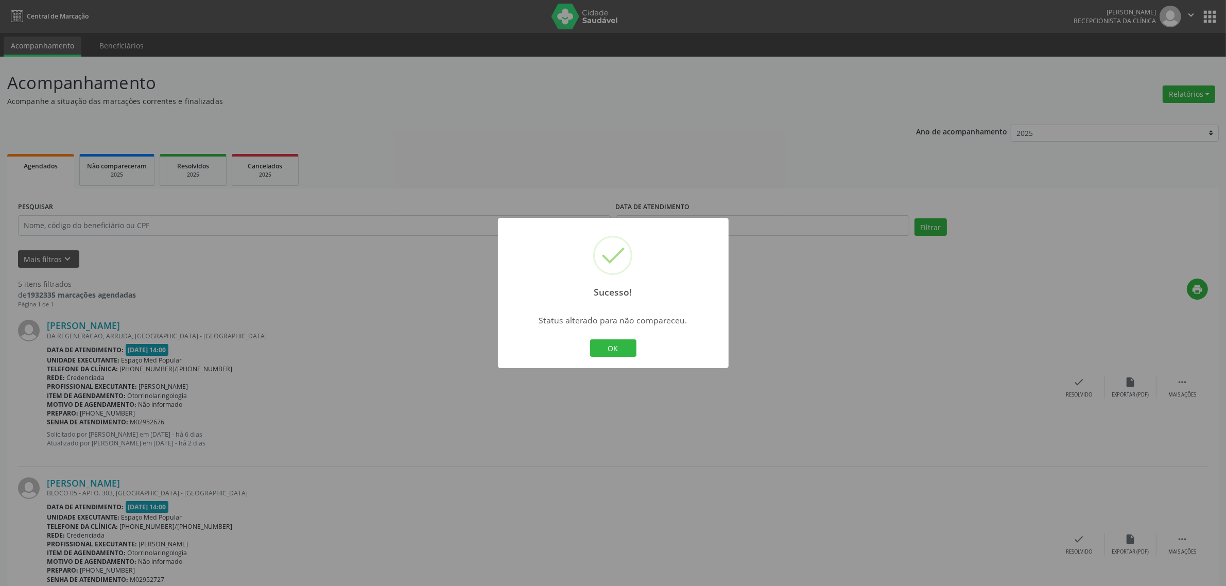
click at [590, 339] on button "OK" at bounding box center [613, 348] width 46 height 18
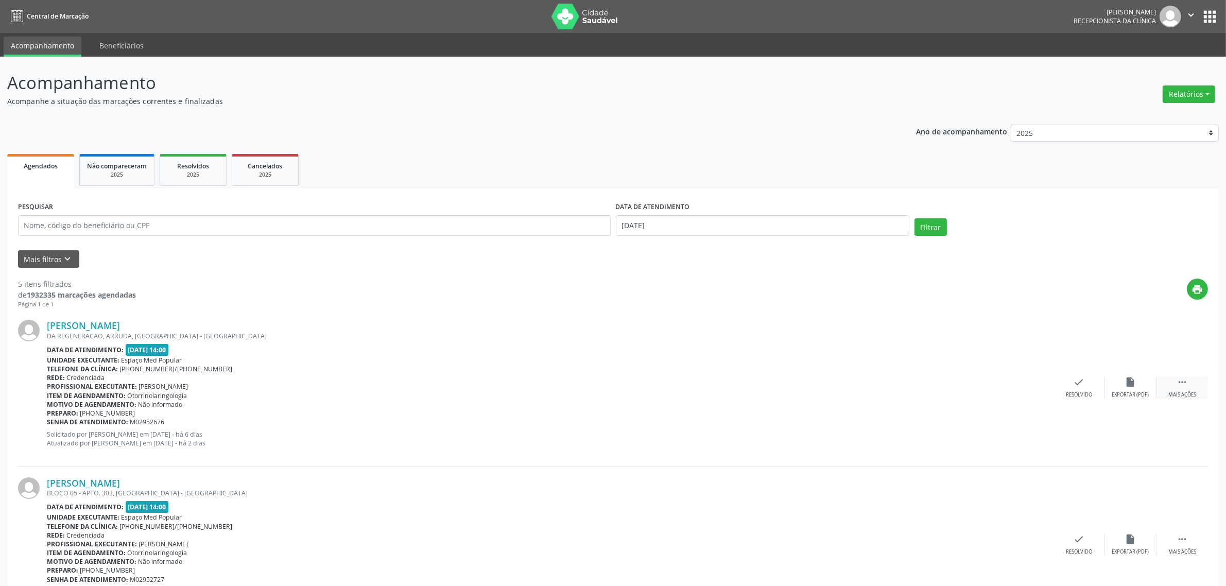
click at [1177, 394] on div "Mais ações" at bounding box center [1182, 394] width 28 height 7
click at [1133, 395] on div "Não compareceu" at bounding box center [1130, 394] width 44 height 7
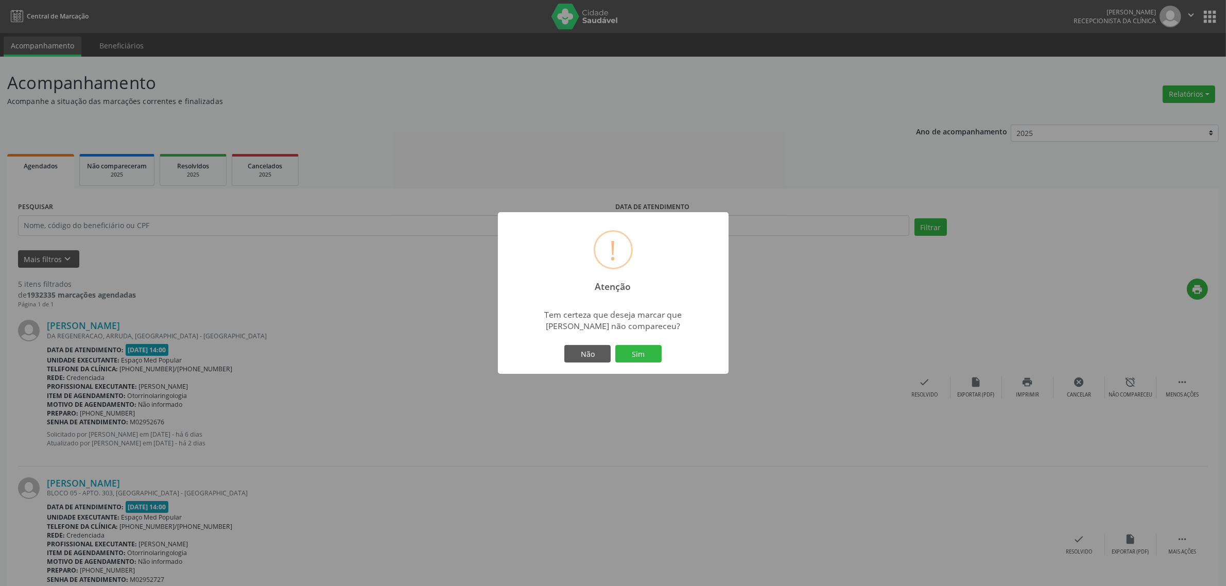
click at [645, 354] on button "Sim" at bounding box center [638, 354] width 46 height 18
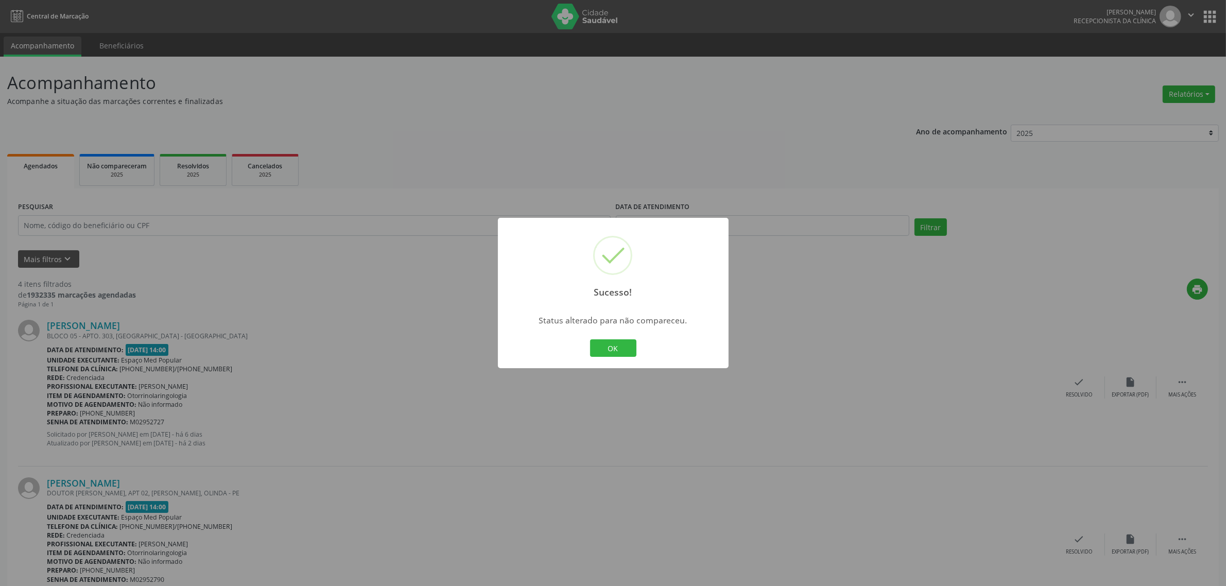
click at [590, 339] on button "OK" at bounding box center [613, 348] width 46 height 18
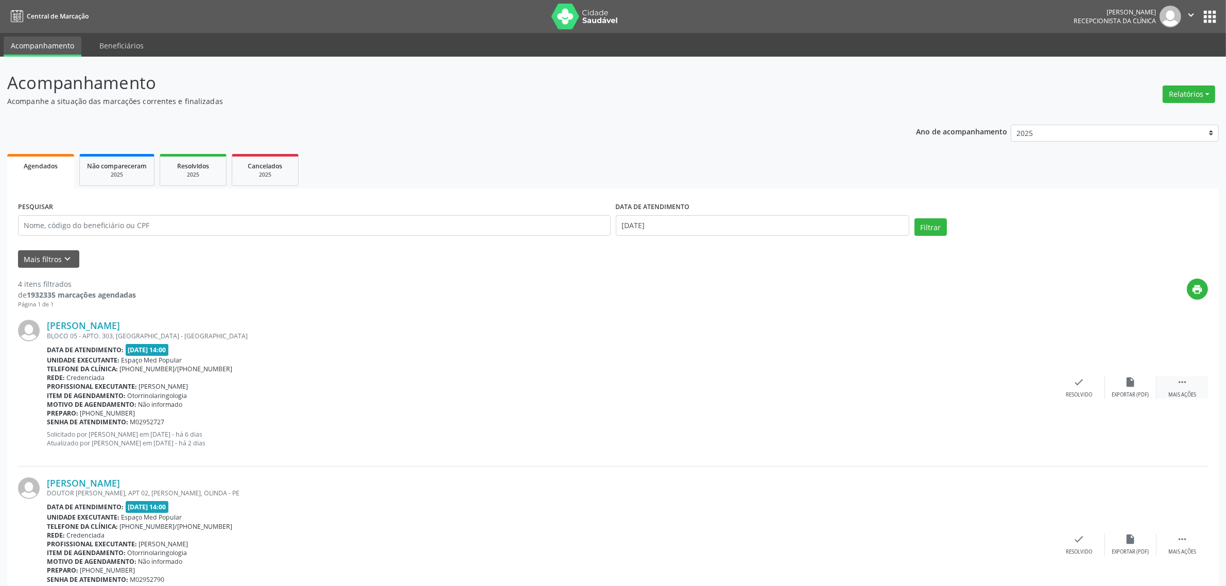
click at [1178, 391] on div "Mais ações" at bounding box center [1182, 394] width 28 height 7
click at [1130, 393] on div "Não compareceu" at bounding box center [1130, 394] width 44 height 7
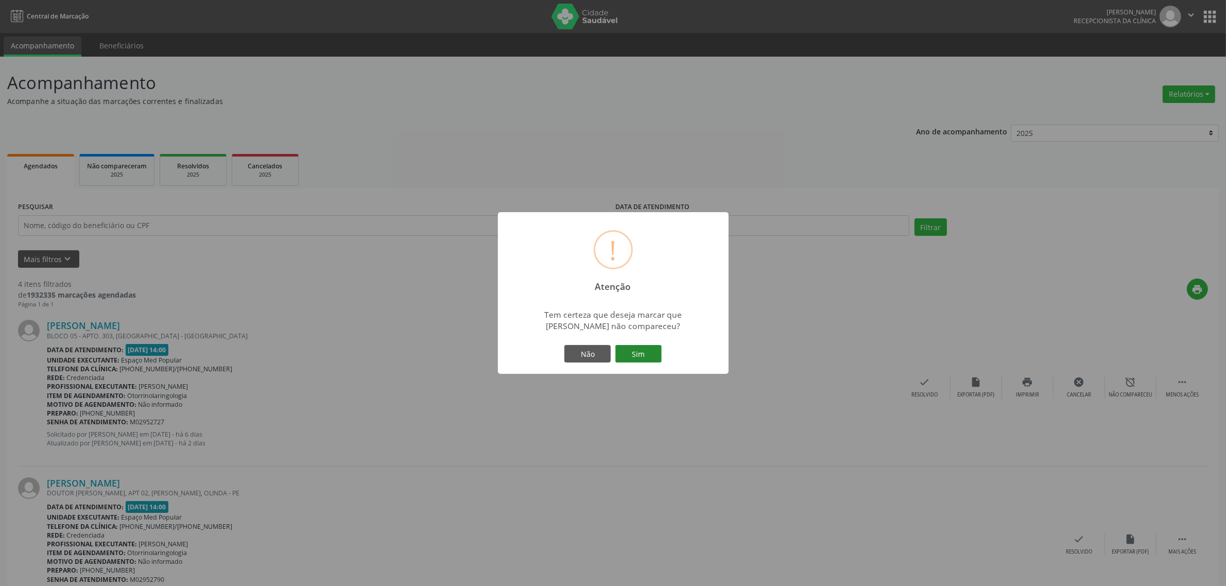
click at [643, 354] on button "Sim" at bounding box center [638, 354] width 46 height 18
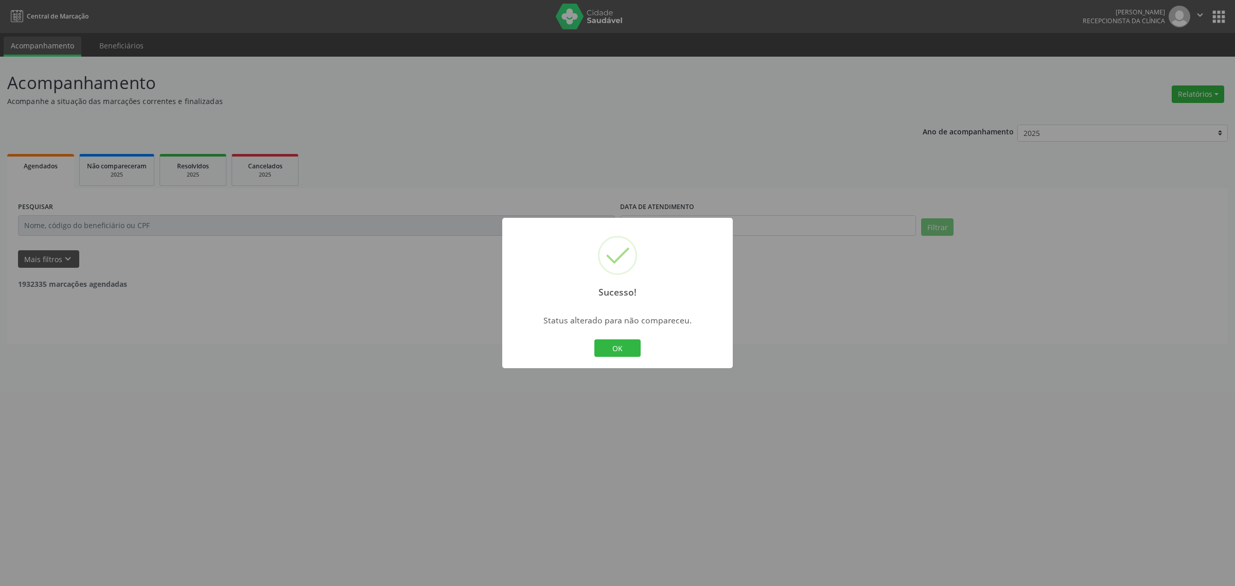
click at [595, 339] on button "OK" at bounding box center [618, 348] width 46 height 18
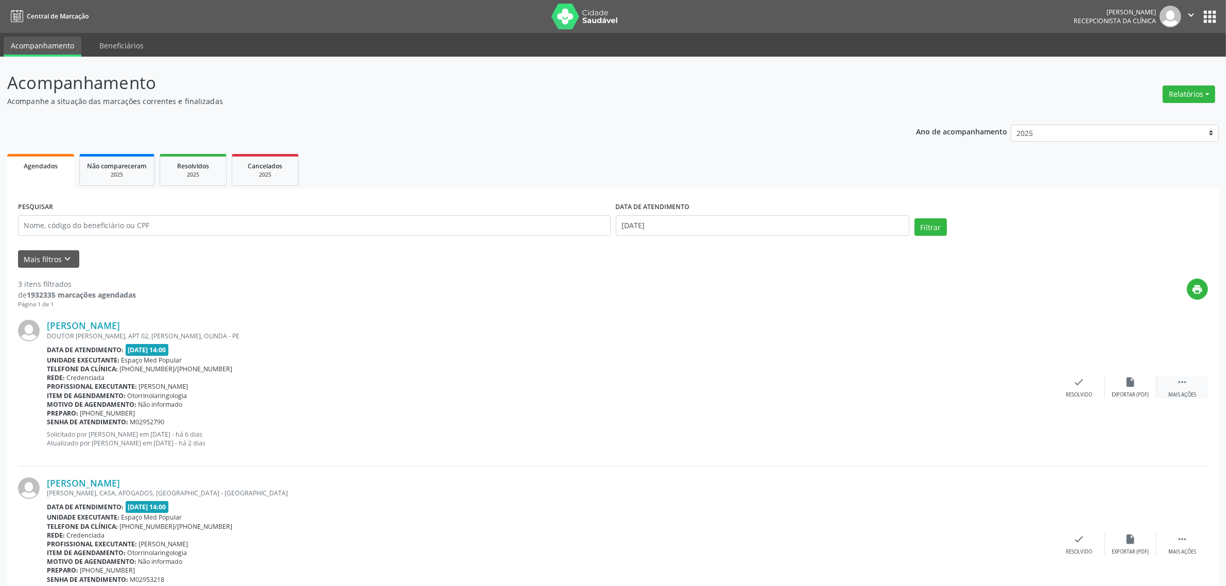
click at [1169, 393] on div "Mais ações" at bounding box center [1182, 394] width 28 height 7
click at [1109, 388] on div "alarm_off Não compareceu" at bounding box center [1130, 387] width 51 height 22
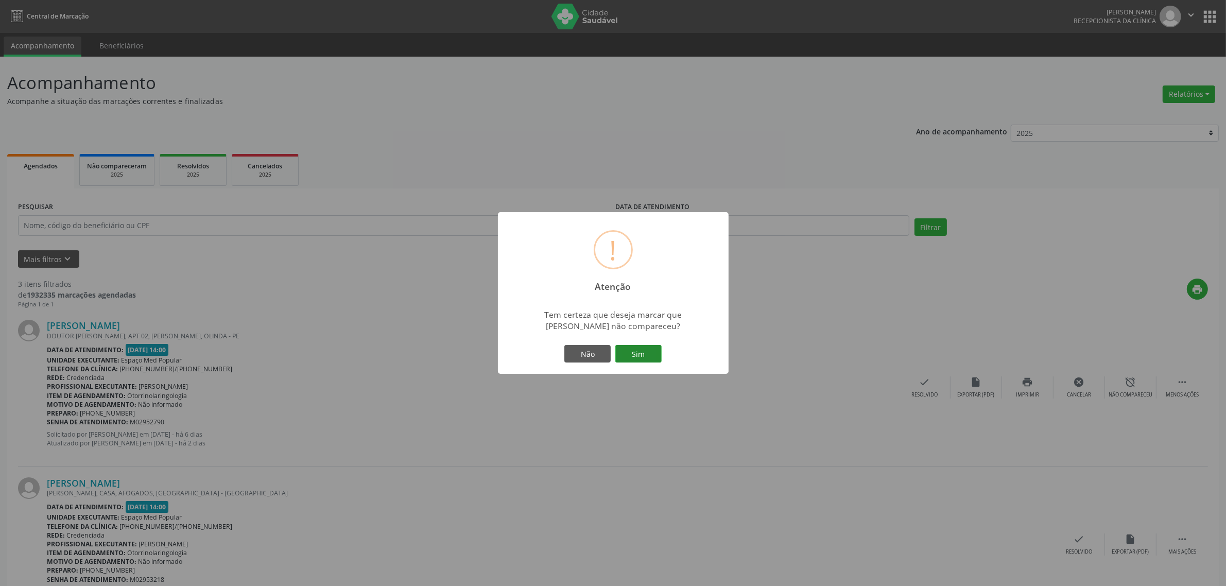
click at [636, 351] on button "Sim" at bounding box center [638, 354] width 46 height 18
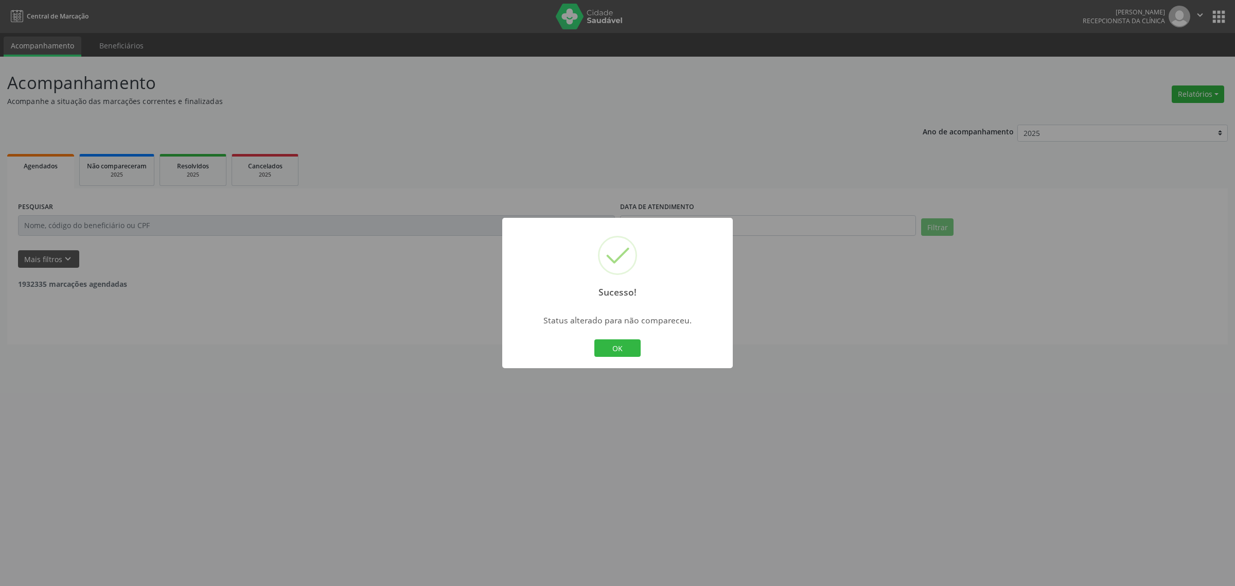
click at [595, 339] on button "OK" at bounding box center [618, 348] width 46 height 18
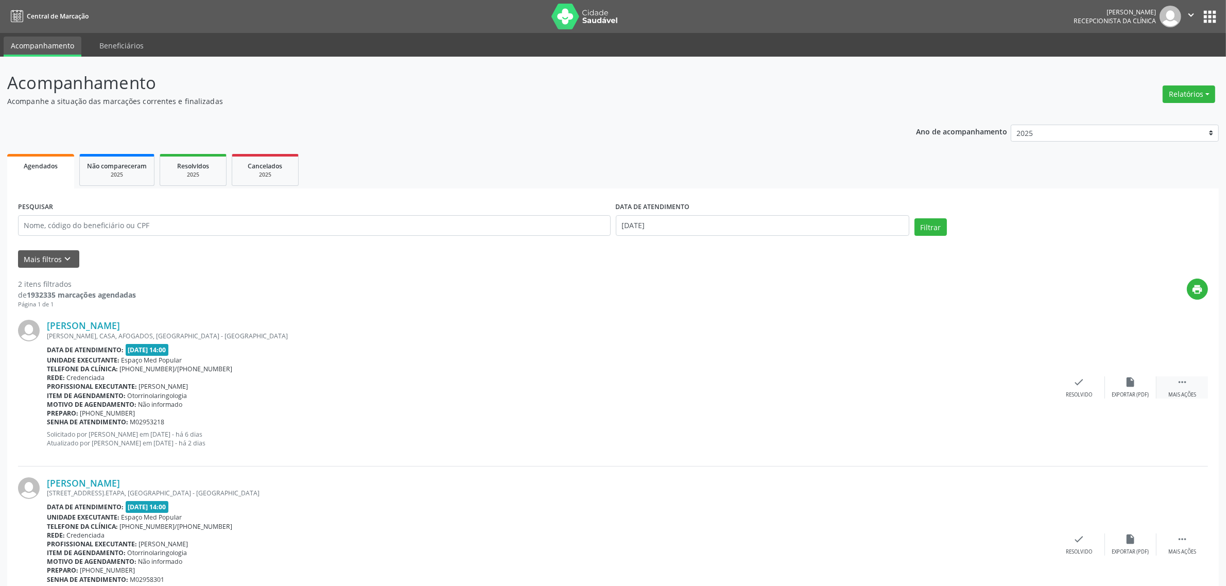
click at [1172, 391] on div "Mais ações" at bounding box center [1182, 394] width 28 height 7
click at [1125, 387] on icon "alarm_off" at bounding box center [1130, 381] width 11 height 11
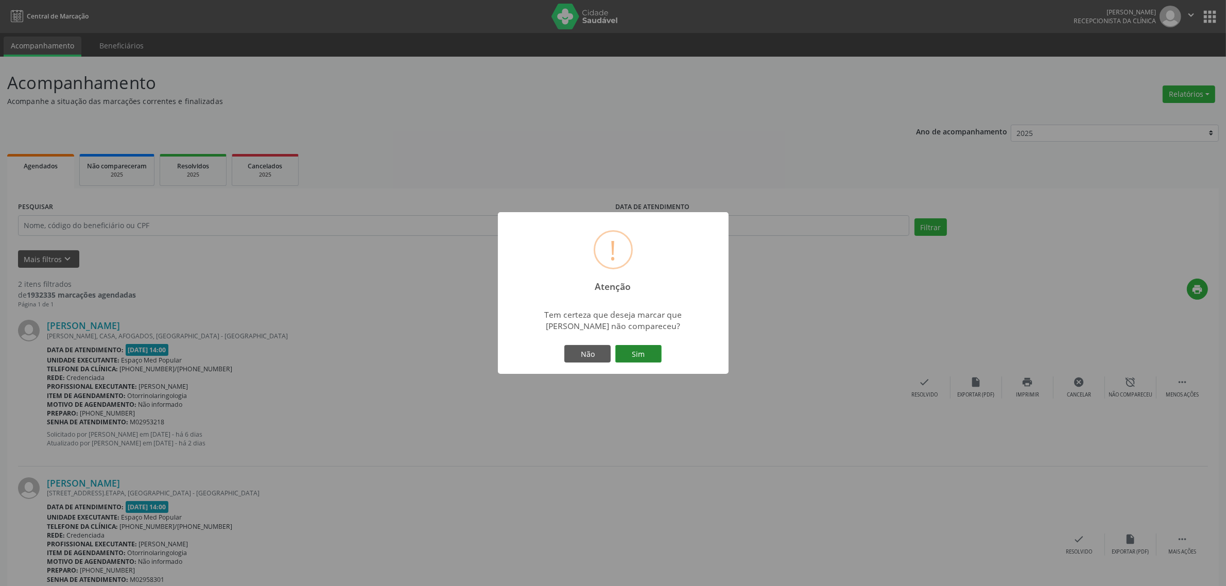
click at [639, 347] on button "Sim" at bounding box center [638, 354] width 46 height 18
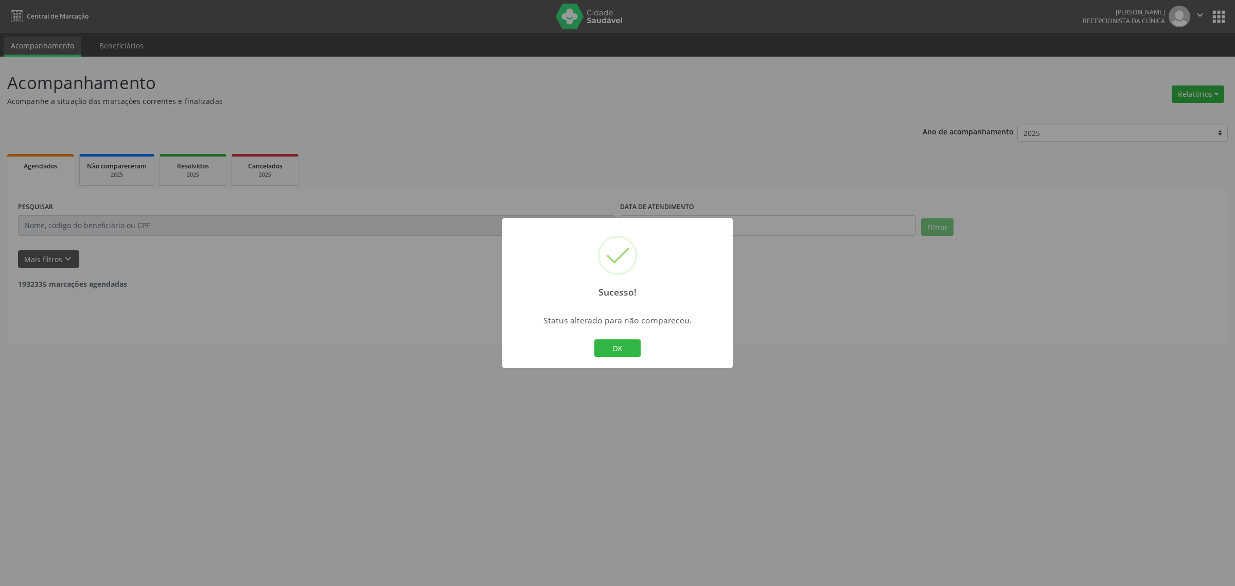
click at [595, 339] on button "OK" at bounding box center [618, 348] width 46 height 18
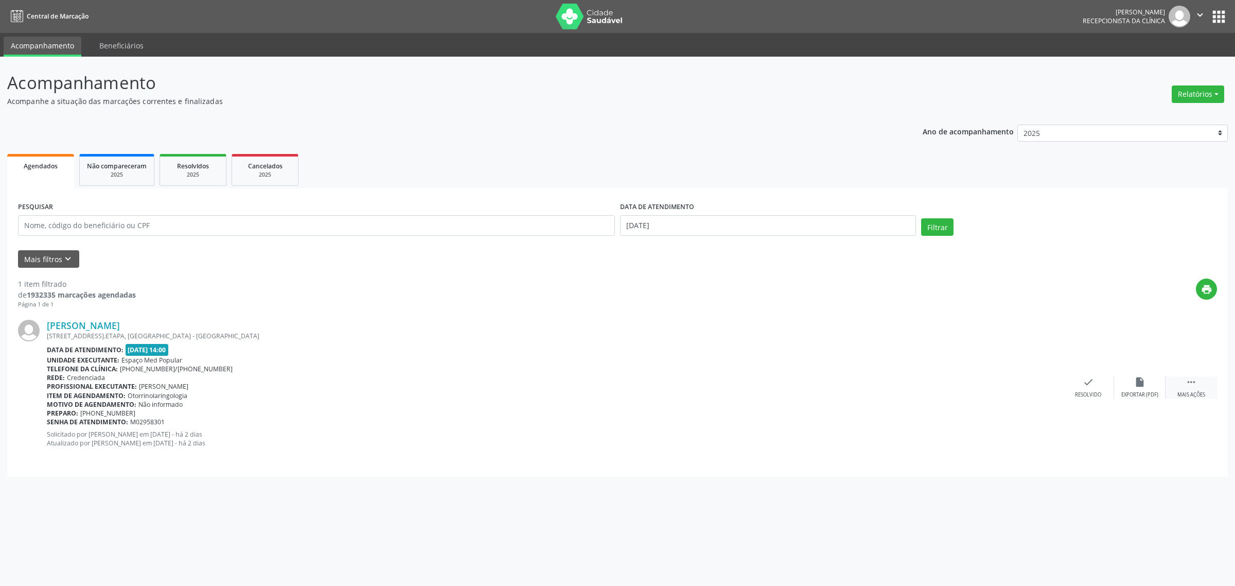
click at [1182, 391] on div "Mais ações" at bounding box center [1192, 394] width 28 height 7
click at [1140, 390] on div "alarm_off Não compareceu" at bounding box center [1139, 387] width 51 height 22
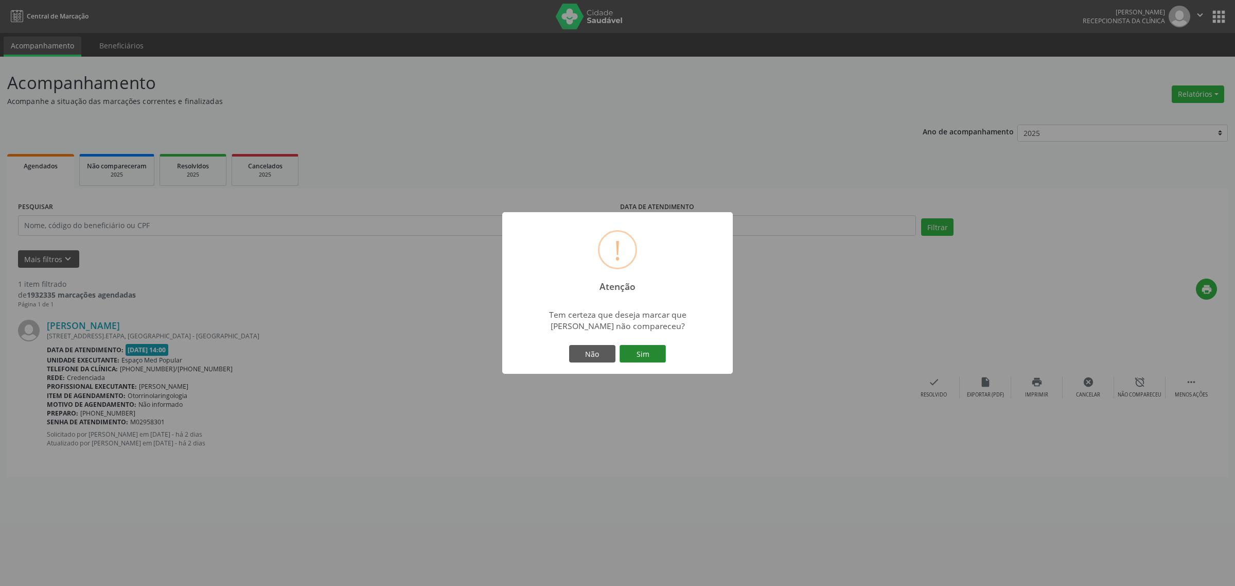
click at [649, 354] on button "Sim" at bounding box center [643, 354] width 46 height 18
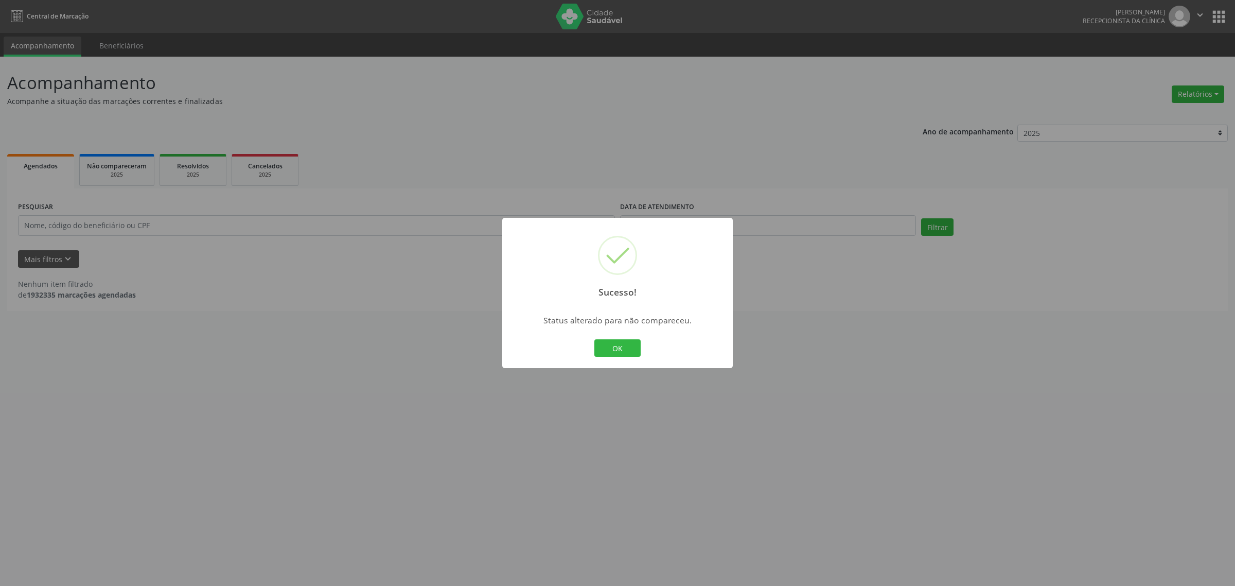
click at [595, 339] on button "OK" at bounding box center [618, 348] width 46 height 18
